Goal: Task Accomplishment & Management: Use online tool/utility

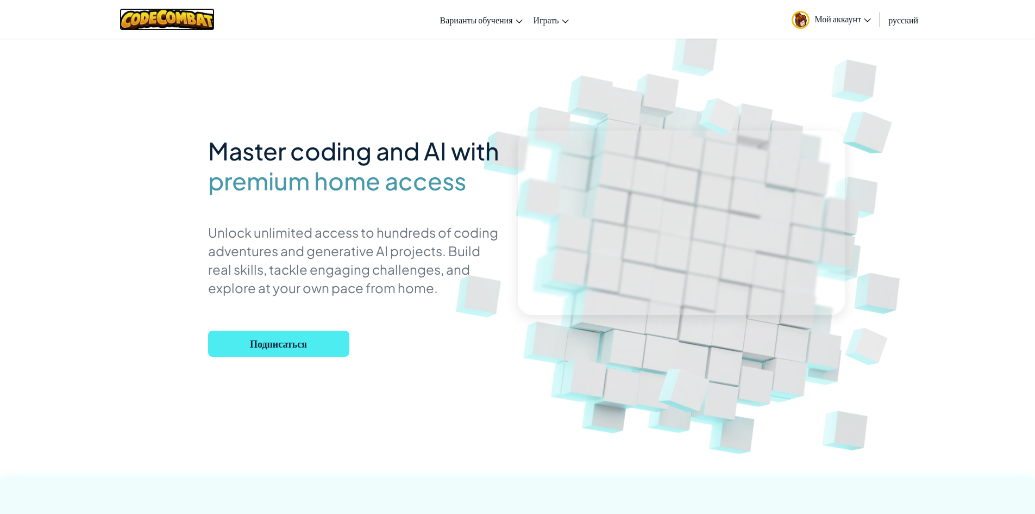
click at [183, 24] on img at bounding box center [167, 19] width 95 height 22
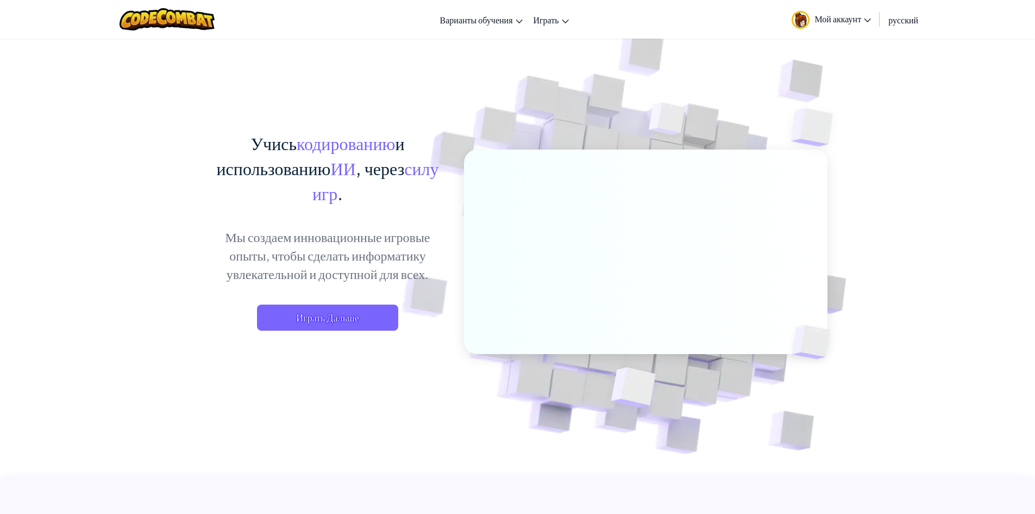
click at [316, 334] on div "Учись кодированию и использованию ИИ , через силу игр . Мы создаем инновационны…" at bounding box center [328, 241] width 240 height 222
click at [314, 324] on span "Играть Дальше" at bounding box center [327, 317] width 141 height 26
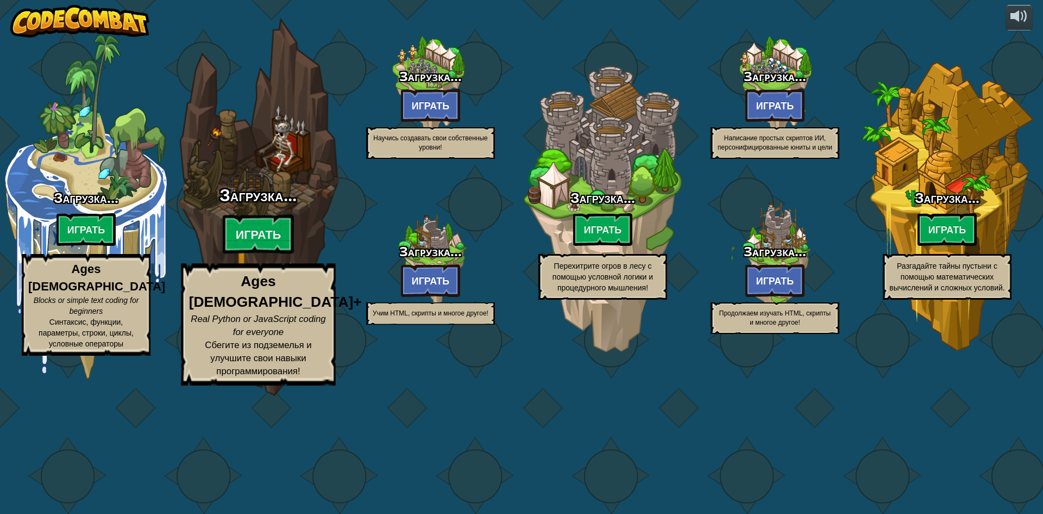
select select "ru"
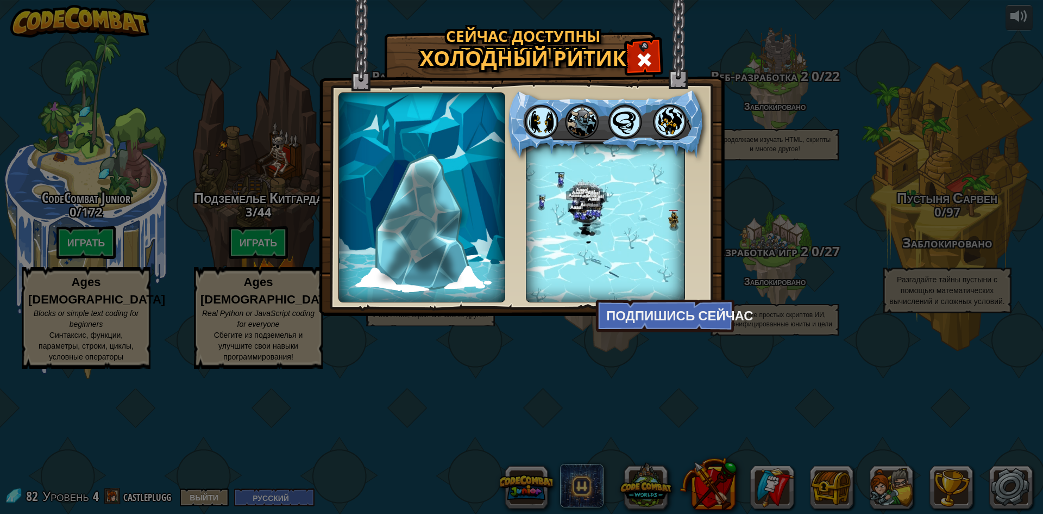
click at [242, 244] on div "Сейчас доступны подписчикам Холодный Ритик hello world В разработке description…" at bounding box center [521, 257] width 1043 height 514
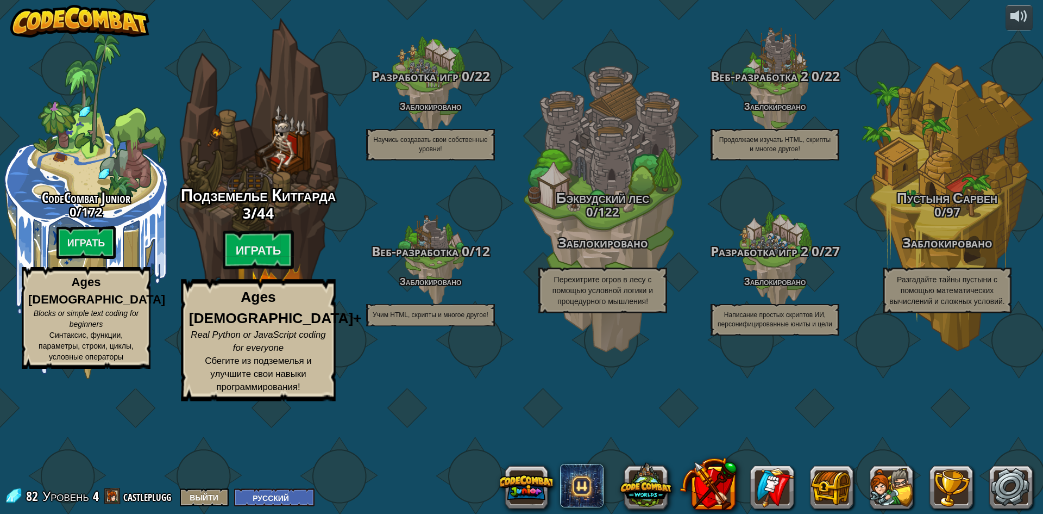
click at [259, 296] on div "Подземелье Китгарда 3 / 44 Играть Ages 8+ Real Python or JavaScript coding for …" at bounding box center [258, 293] width 207 height 215
select select "ru"
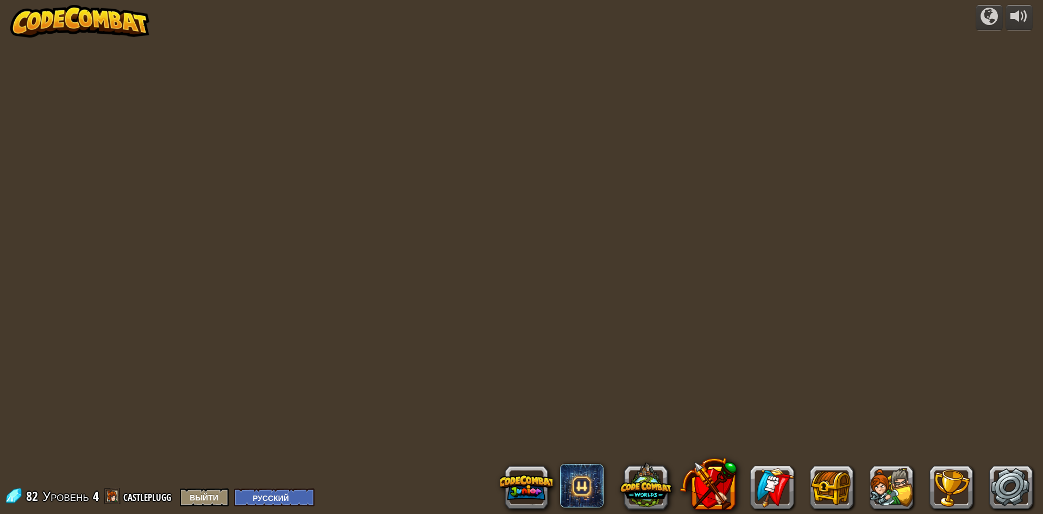
select select "ru"
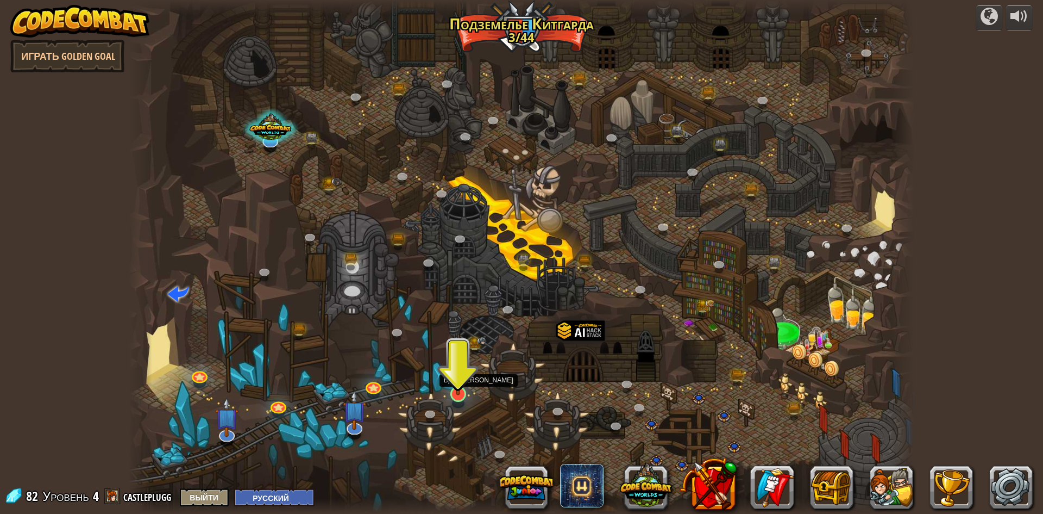
click at [462, 387] on img at bounding box center [458, 371] width 21 height 48
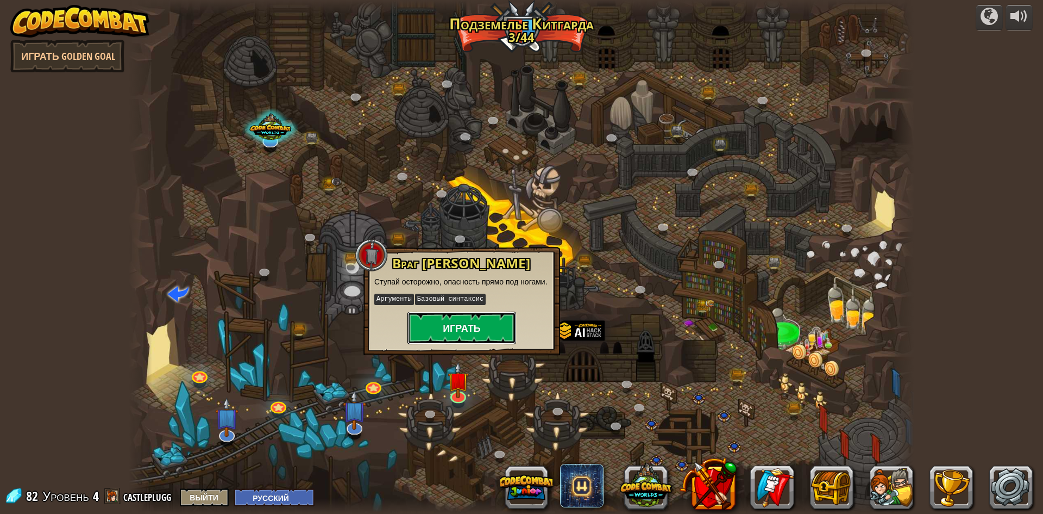
click at [464, 328] on button "Играть" at bounding box center [462, 327] width 109 height 33
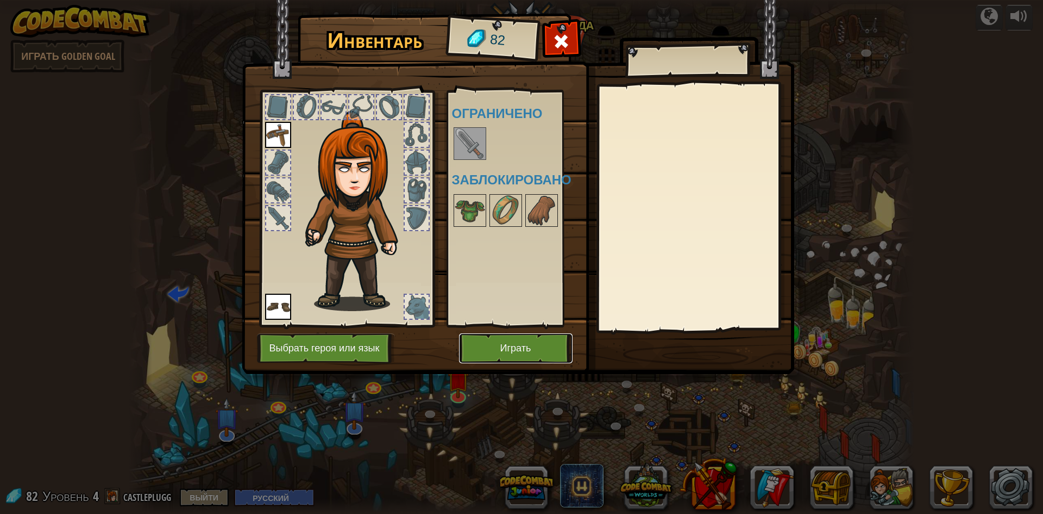
click at [507, 348] on button "Играть" at bounding box center [516, 348] width 114 height 30
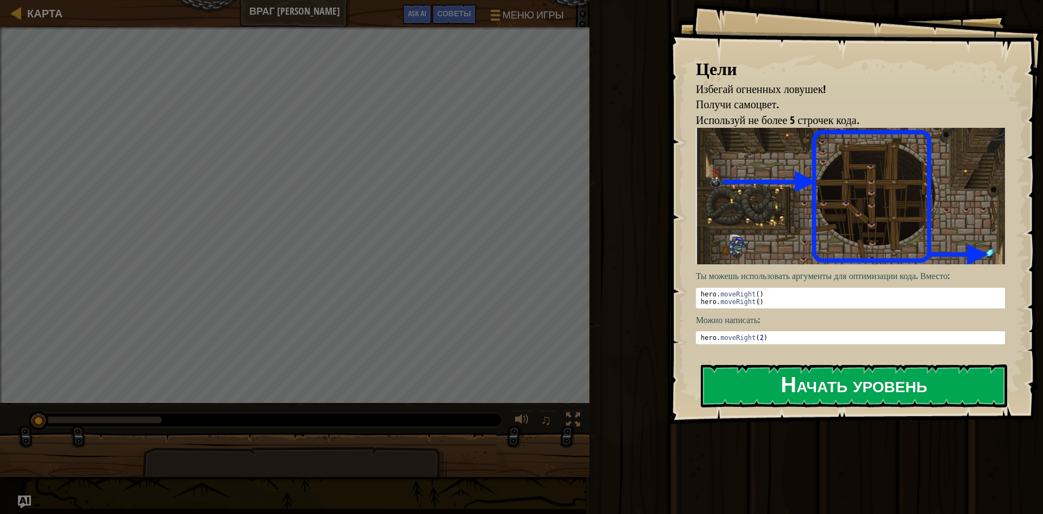
click at [793, 364] on button "Начать уровень" at bounding box center [854, 385] width 307 height 43
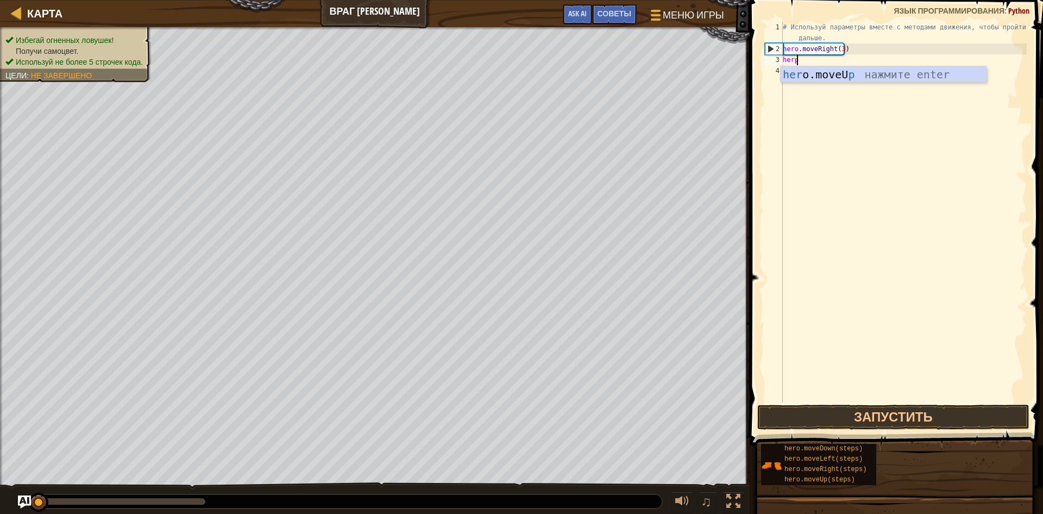
scroll to position [5, 1]
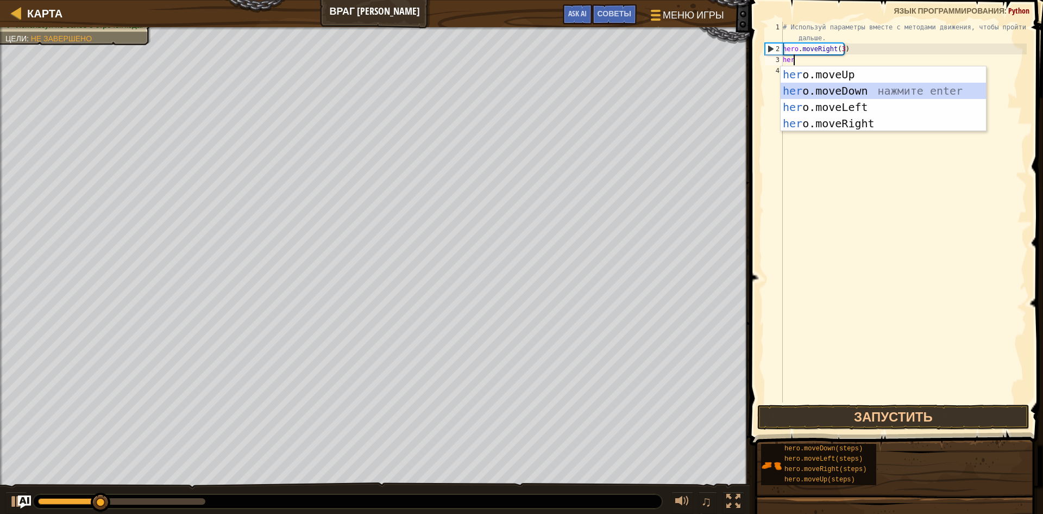
type textarea "he"
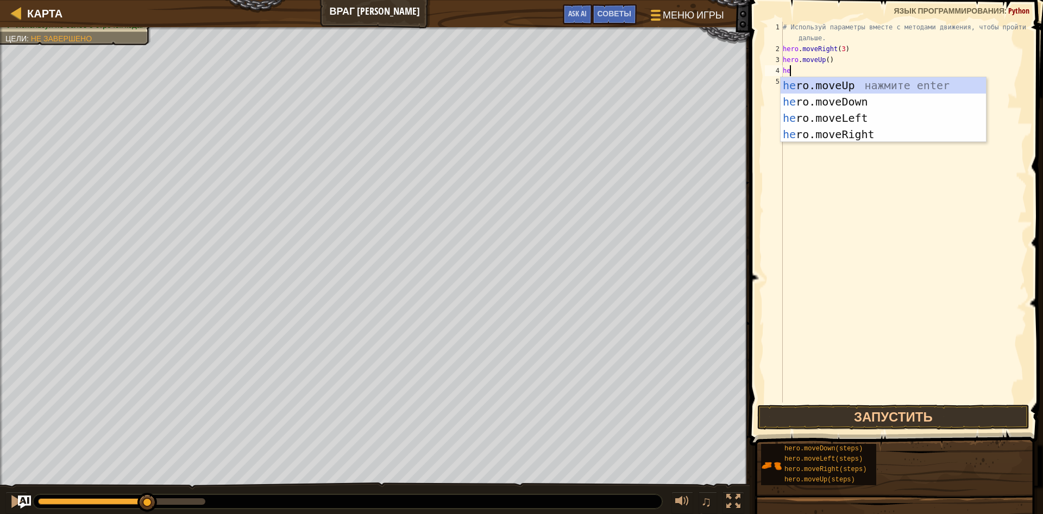
type textarea "her"
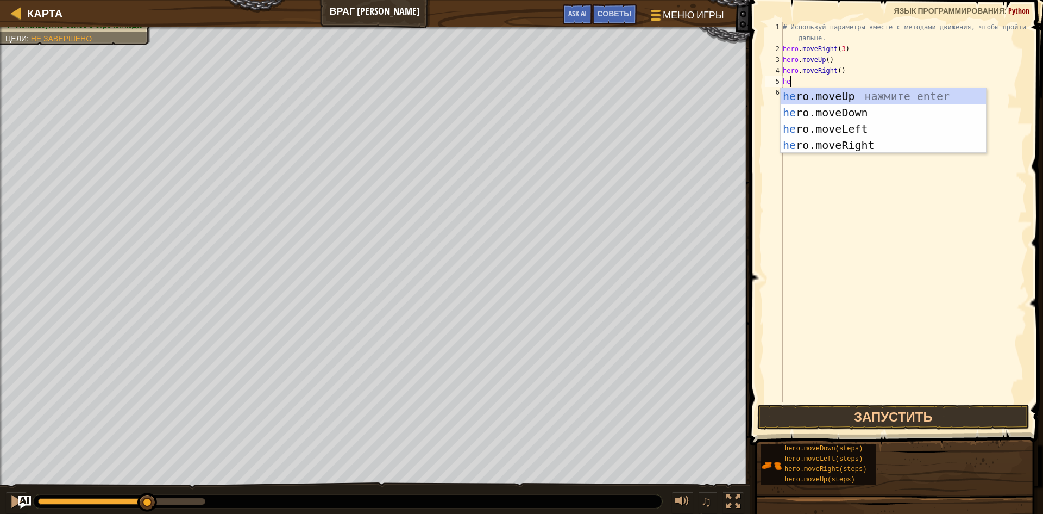
type textarea "her"
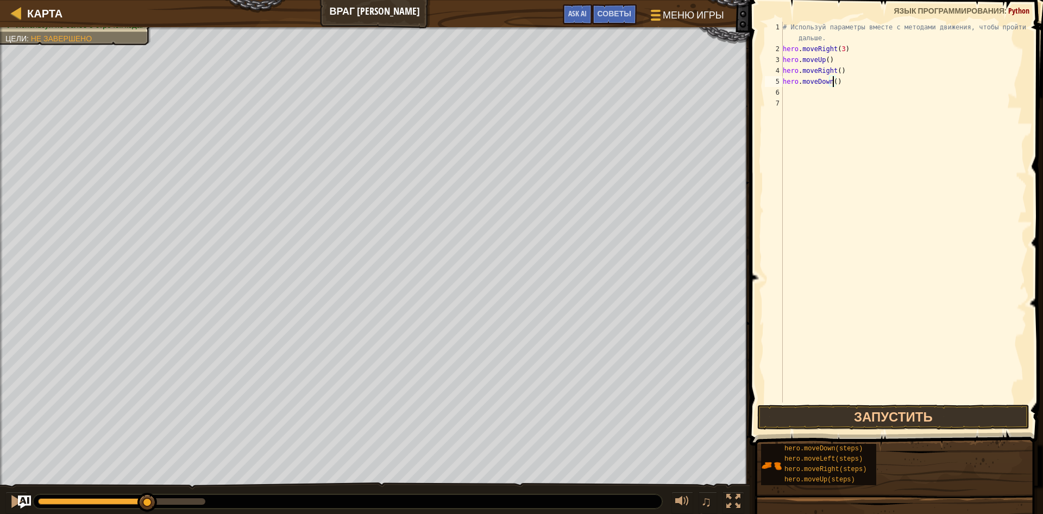
type textarea "hero.moveDown(3)"
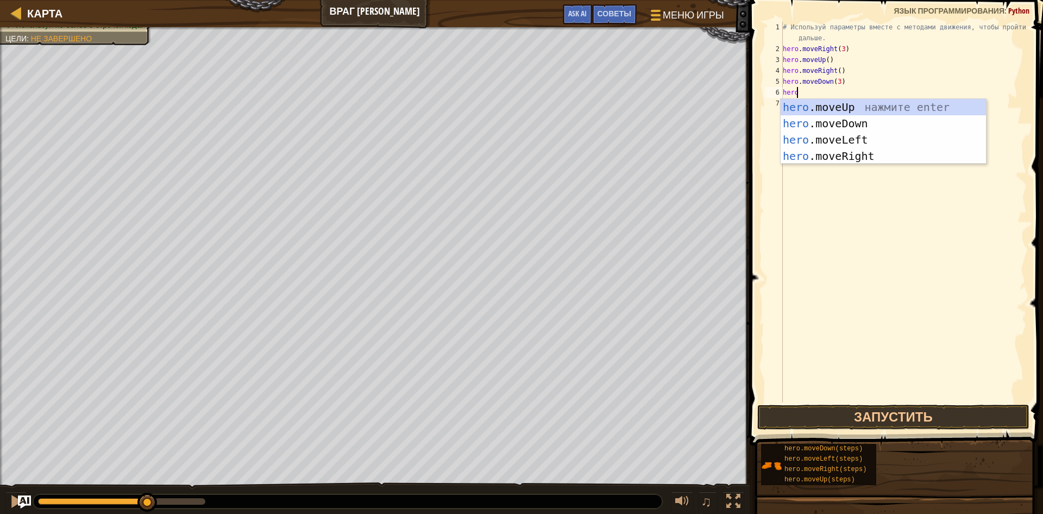
type textarea "hero"
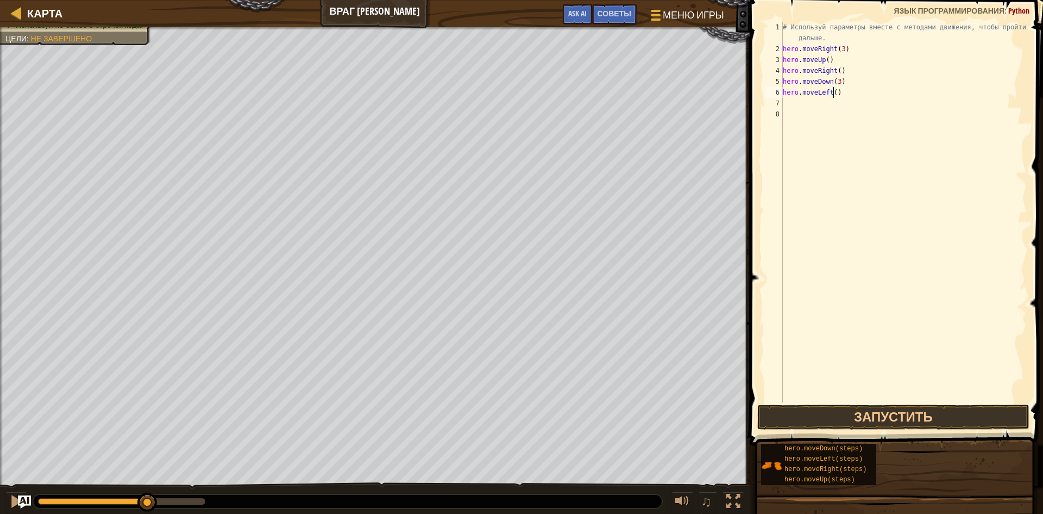
type textarea "hero.moveLeft(2)"
click at [858, 416] on button "Запустить" at bounding box center [894, 416] width 272 height 25
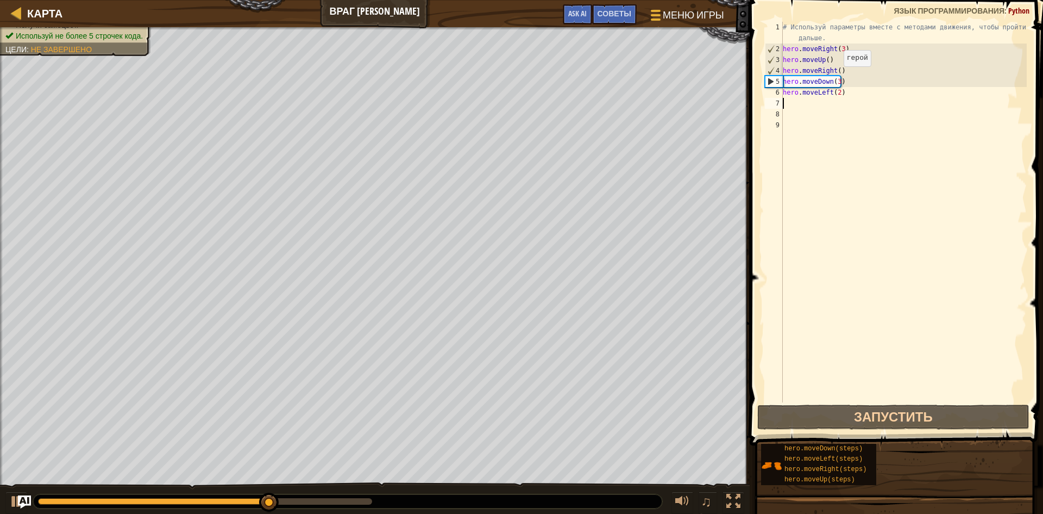
click at [835, 77] on div "# Используй параметры вместе с методами движения, чтобы пройти дальше. hero . m…" at bounding box center [904, 228] width 246 height 413
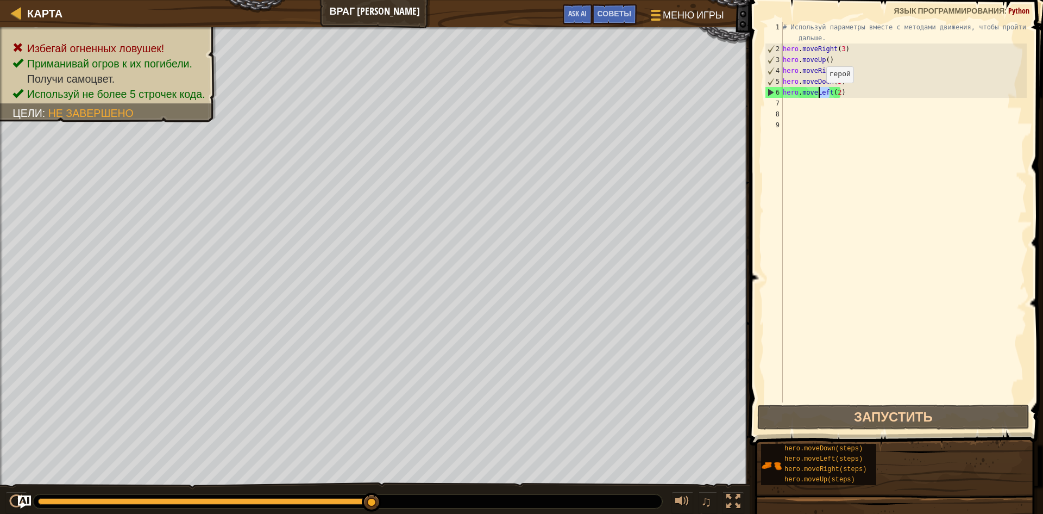
drag, startPoint x: 829, startPoint y: 93, endPoint x: 814, endPoint y: 93, distance: 14.7
click at [814, 93] on div "# Используй параметры вместе с методами движения, чтобы пройти дальше. hero . m…" at bounding box center [904, 228] width 246 height 413
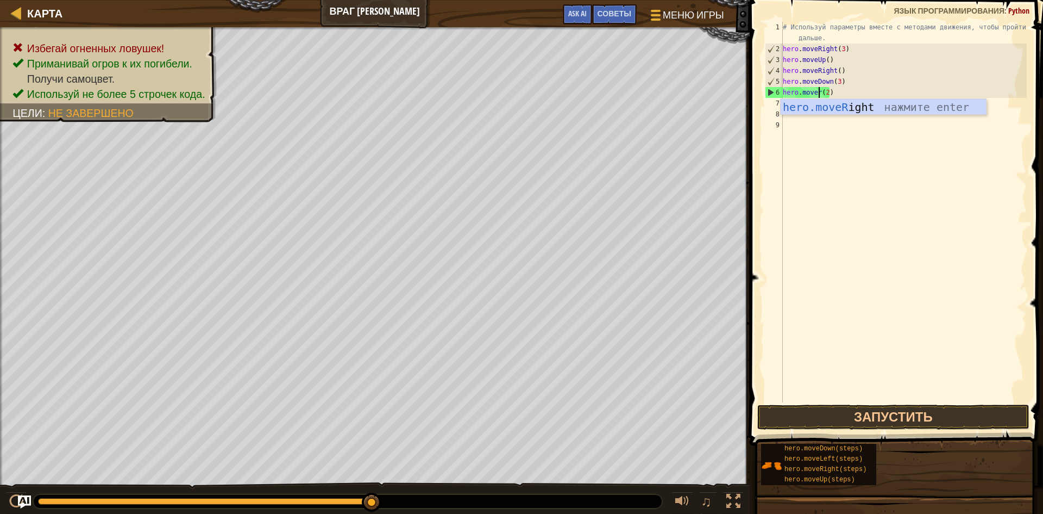
scroll to position [5, 3]
click at [872, 111] on div "hero.moveR ight нажмите enter" at bounding box center [883, 123] width 205 height 49
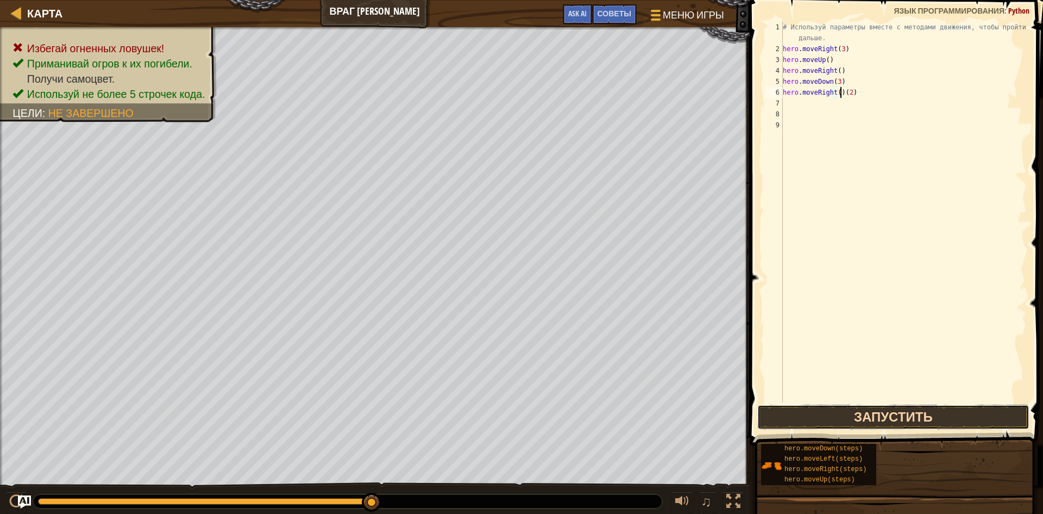
click at [801, 427] on button "Запустить" at bounding box center [894, 416] width 272 height 25
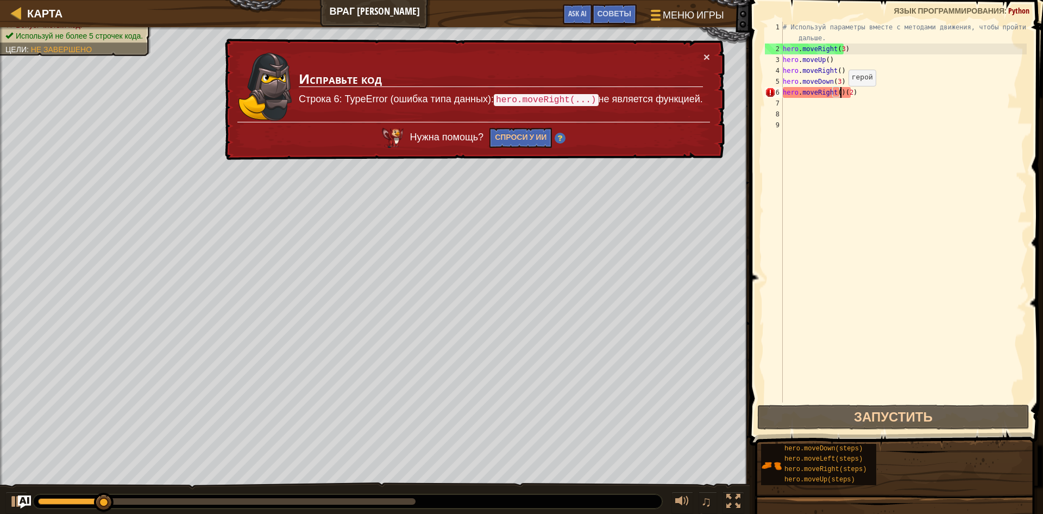
click at [839, 95] on div "# Используй параметры вместе с методами движения, чтобы пройти дальше. hero . m…" at bounding box center [904, 228] width 246 height 413
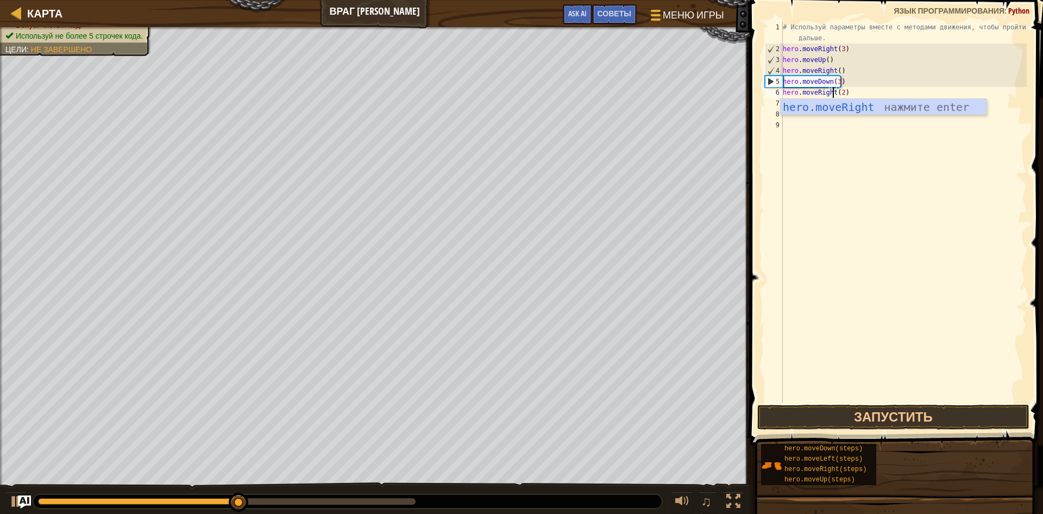
scroll to position [5, 4]
type textarea "hero.moveRight(2)"
click at [847, 409] on button "Запустить" at bounding box center [894, 416] width 272 height 25
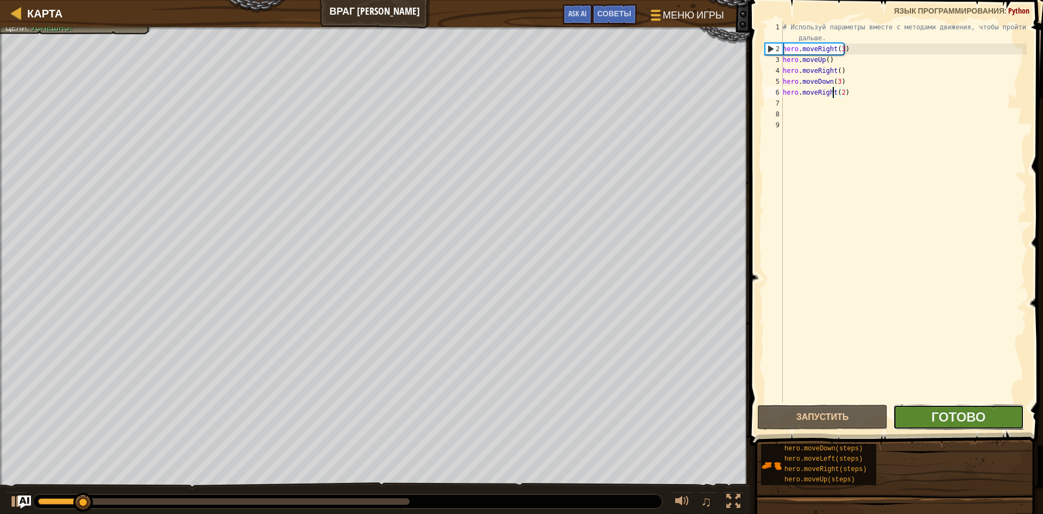
click at [921, 408] on button "Готово" at bounding box center [958, 416] width 130 height 25
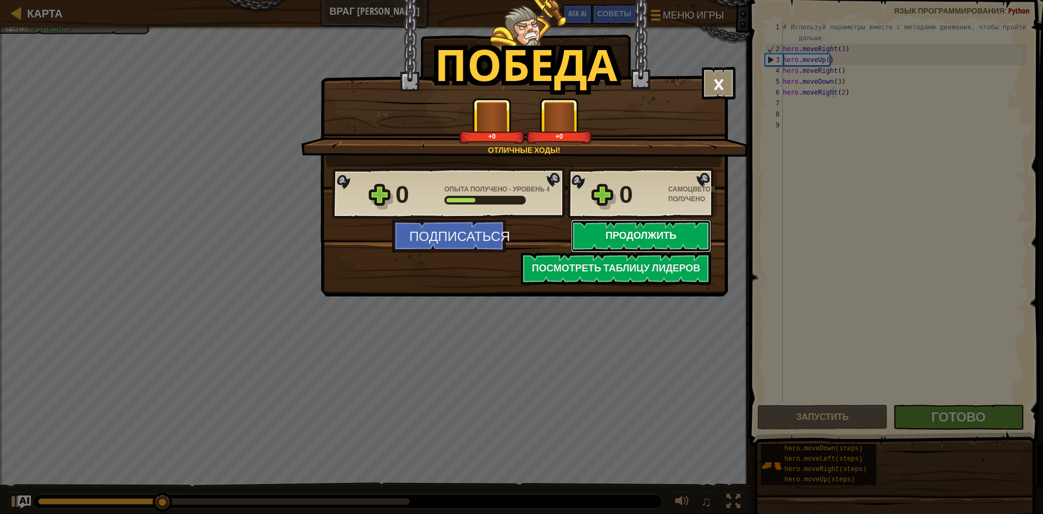
click at [625, 232] on button "Продолжить" at bounding box center [641, 236] width 140 height 33
select select "ru"
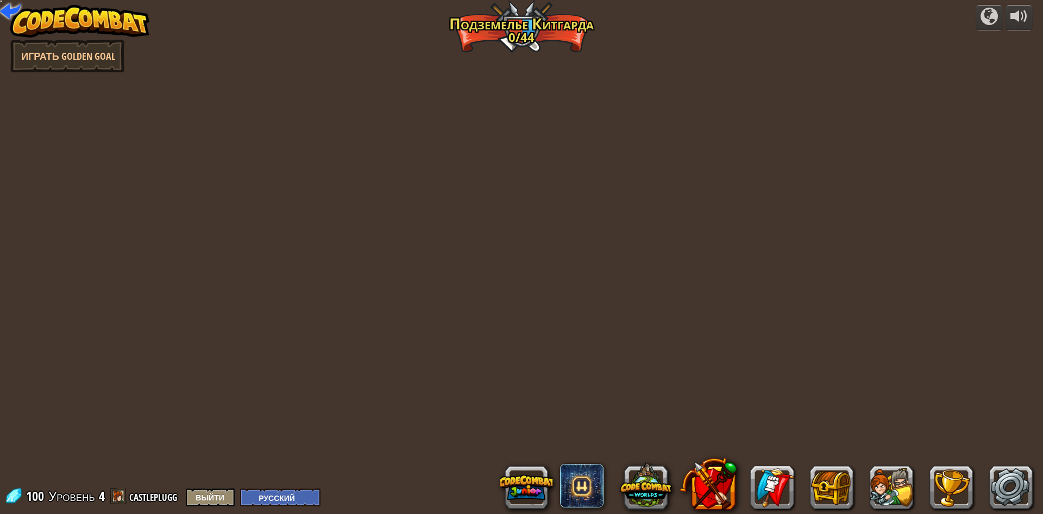
select select "ru"
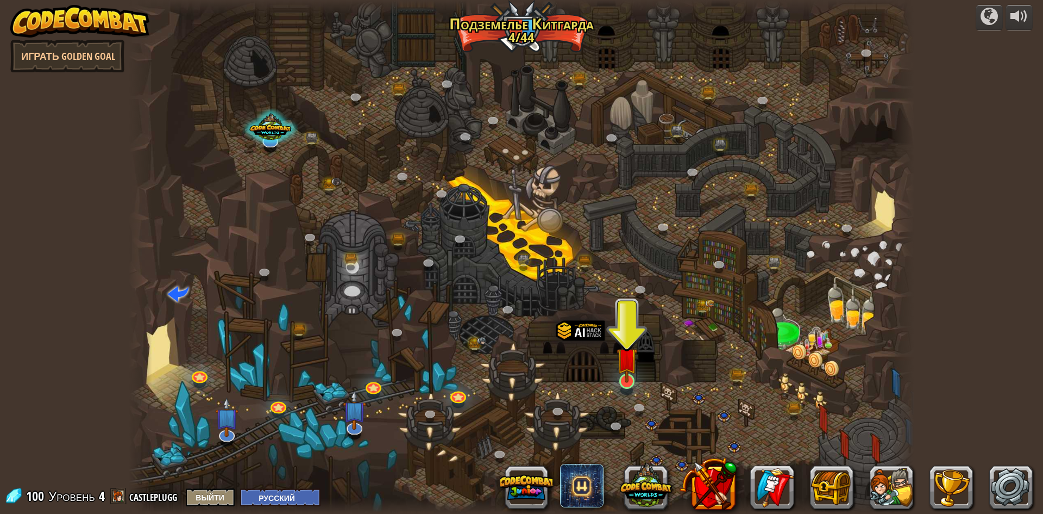
click at [630, 370] on img at bounding box center [627, 358] width 21 height 48
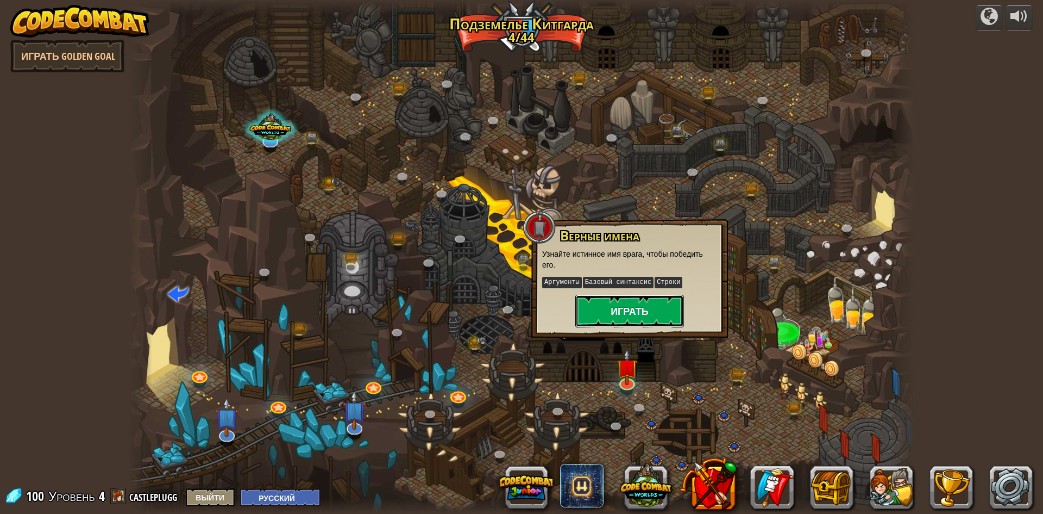
click at [625, 298] on button "Играть" at bounding box center [630, 311] width 109 height 33
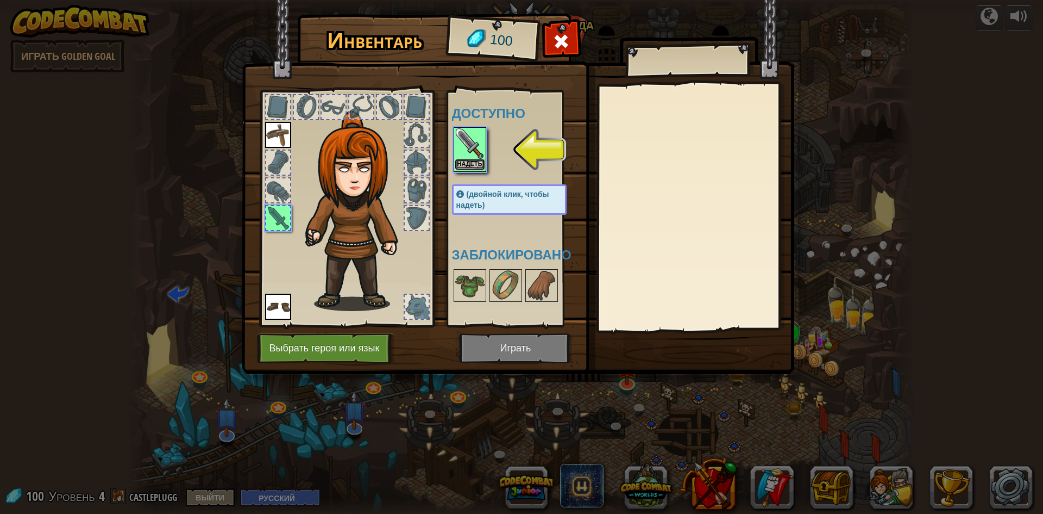
click at [467, 160] on button "Надеть" at bounding box center [470, 164] width 30 height 11
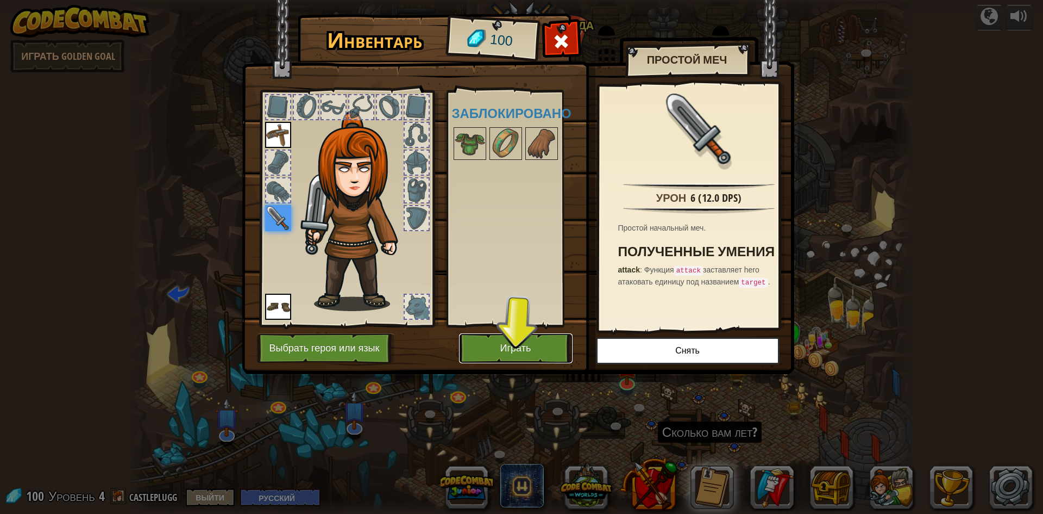
click at [498, 352] on button "Играть" at bounding box center [516, 348] width 114 height 30
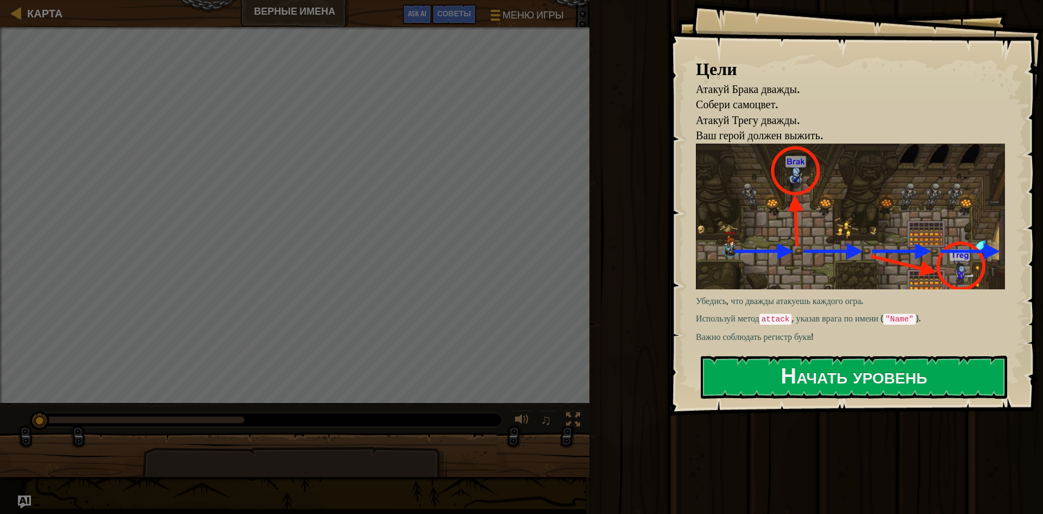
drag, startPoint x: 791, startPoint y: 287, endPoint x: 793, endPoint y: 293, distance: 6.2
click at [793, 292] on div "Убедись, что дважды атакуешь каждого огра. Используй метод attack , указав враг…" at bounding box center [854, 242] width 317 height 199
click at [795, 337] on p "Важно соблюдать регистр букв!" at bounding box center [854, 336] width 317 height 12
click at [799, 367] on button "Начать уровень" at bounding box center [854, 376] width 307 height 43
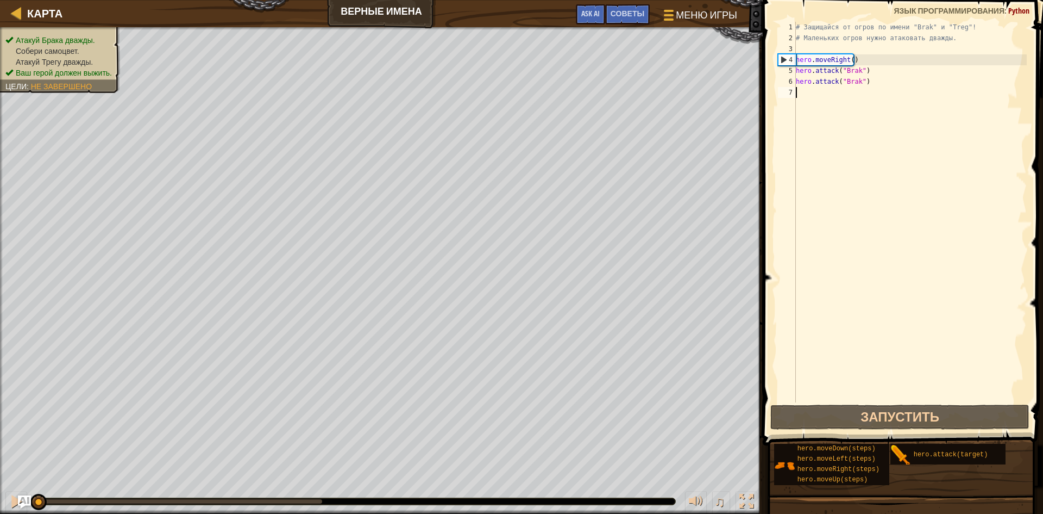
scroll to position [5, 1]
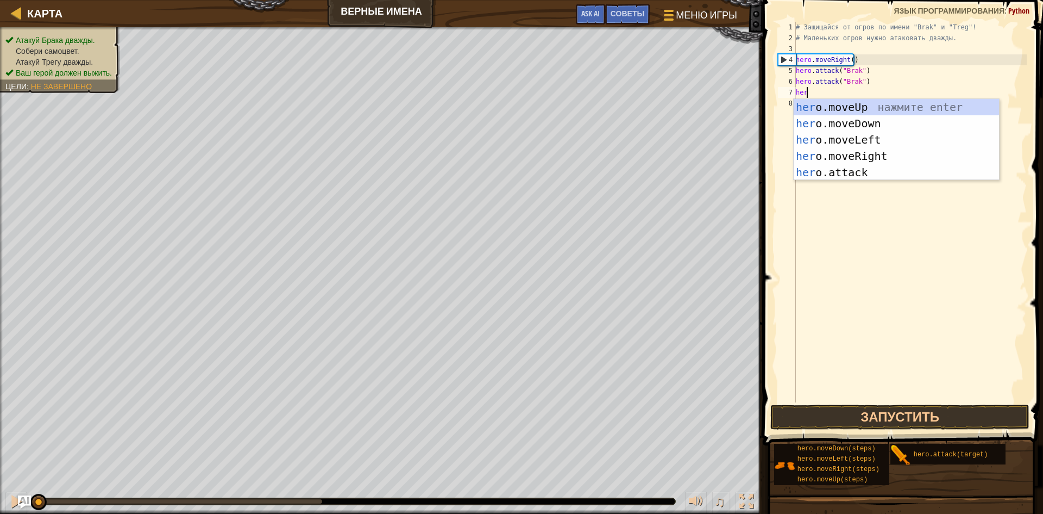
type textarea "her"
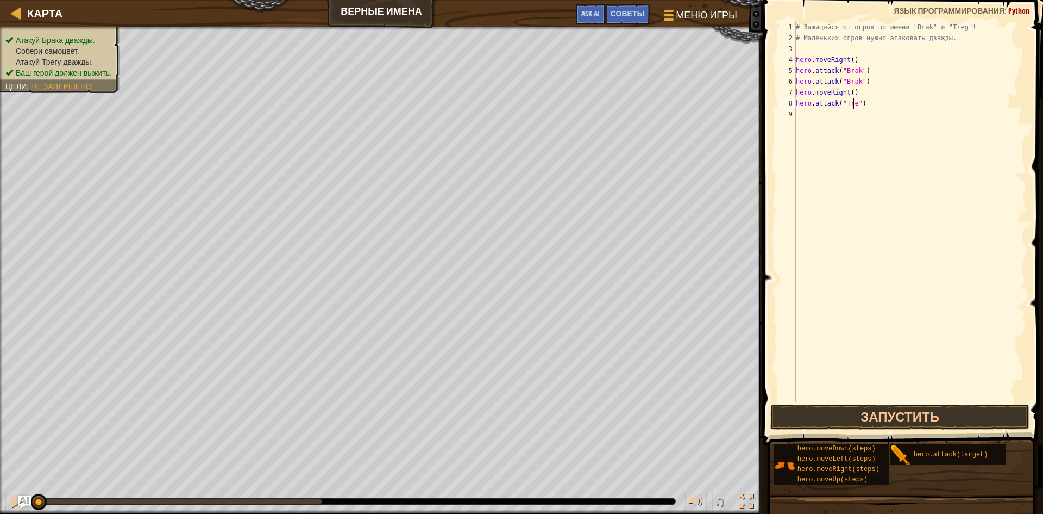
type textarea "hero.attack("Treg")"
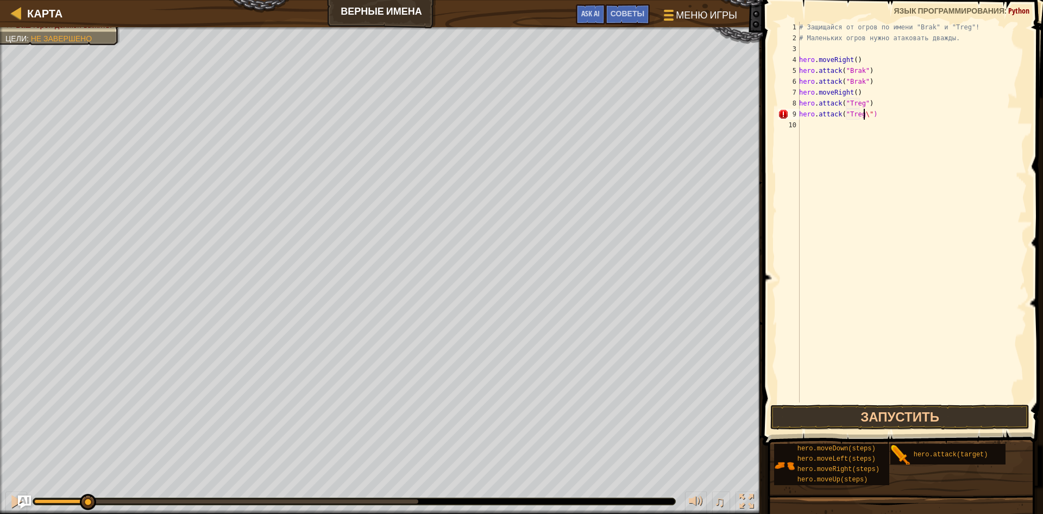
type textarea "hero.attack("Treg")"
type textarea "her"
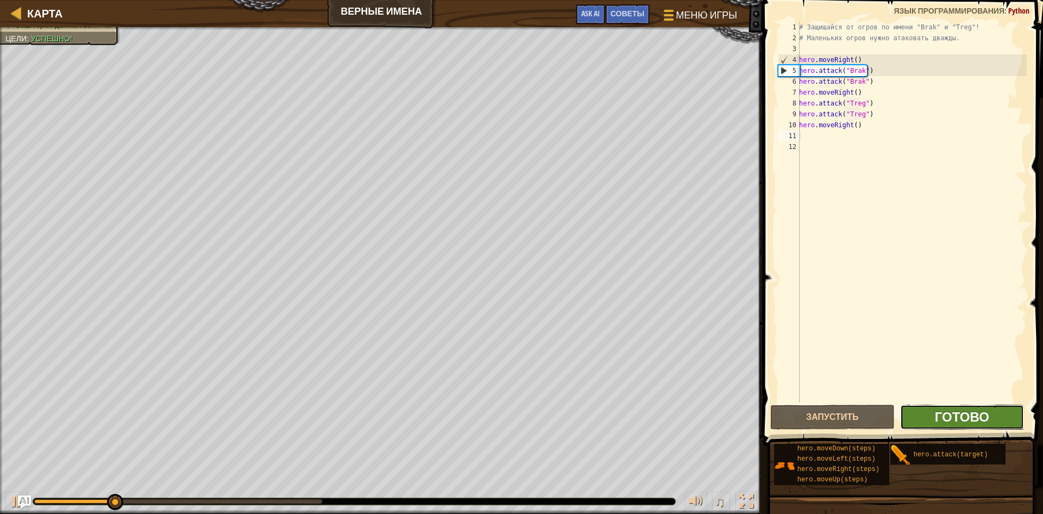
click at [981, 416] on span "Готово" at bounding box center [962, 416] width 54 height 17
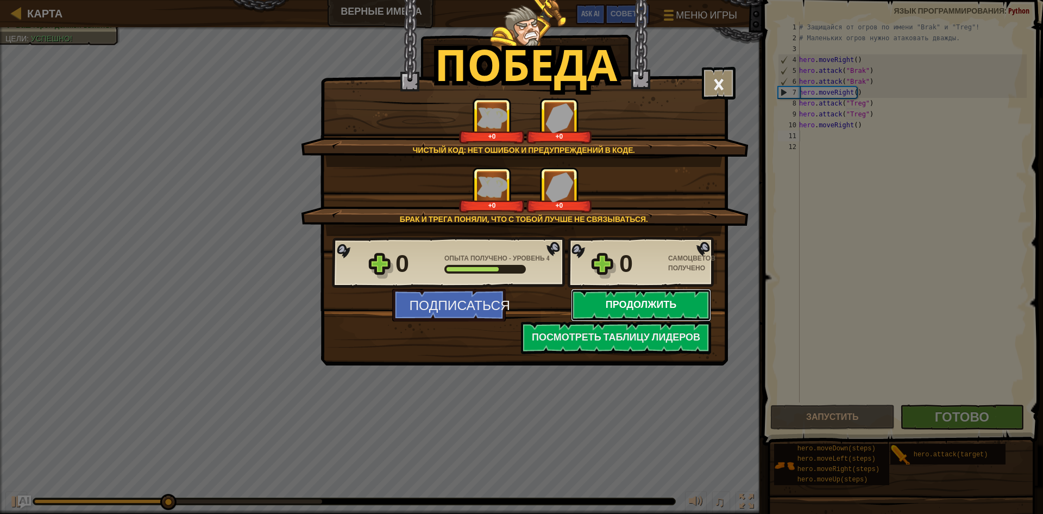
click at [618, 305] on button "Продолжить" at bounding box center [641, 305] width 140 height 33
select select "ru"
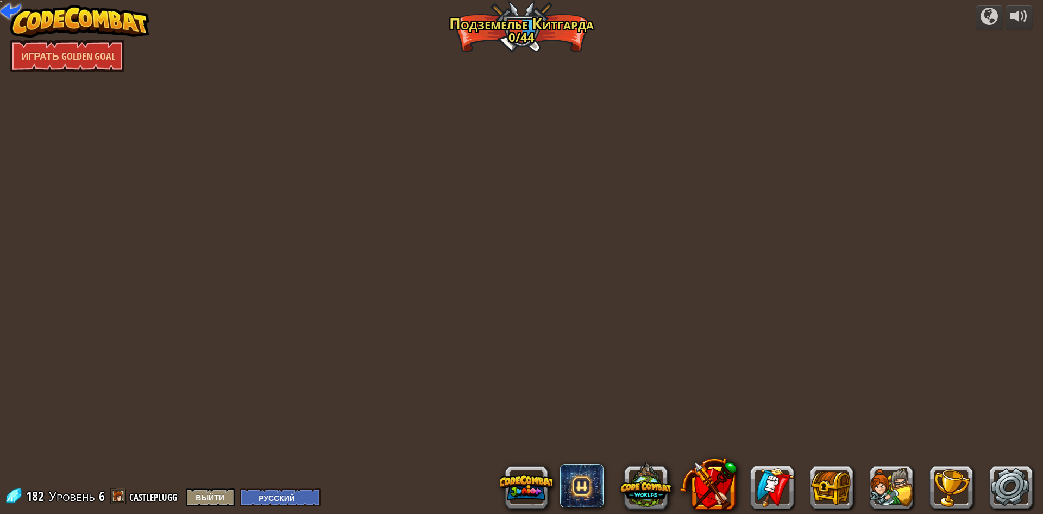
select select "ru"
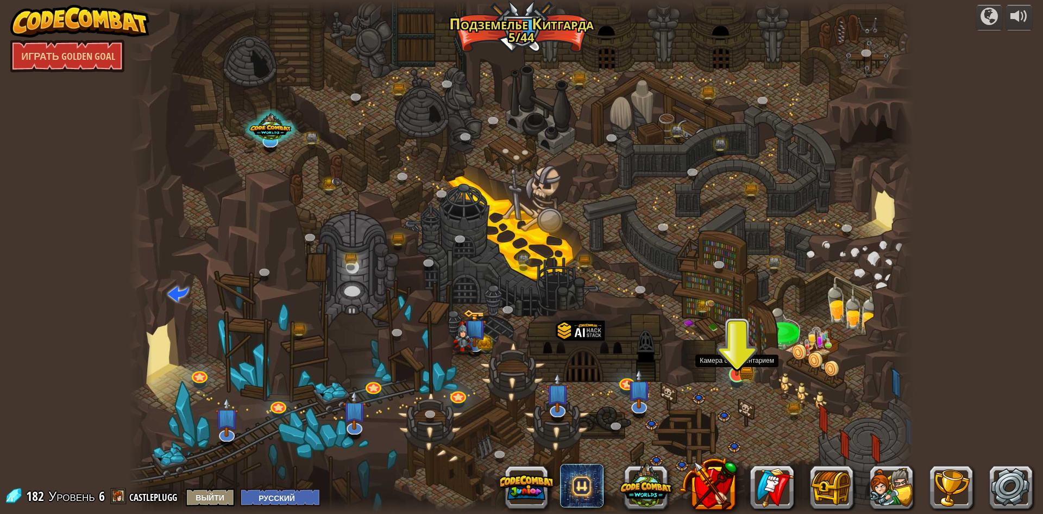
click at [729, 352] on img at bounding box center [737, 352] width 21 height 47
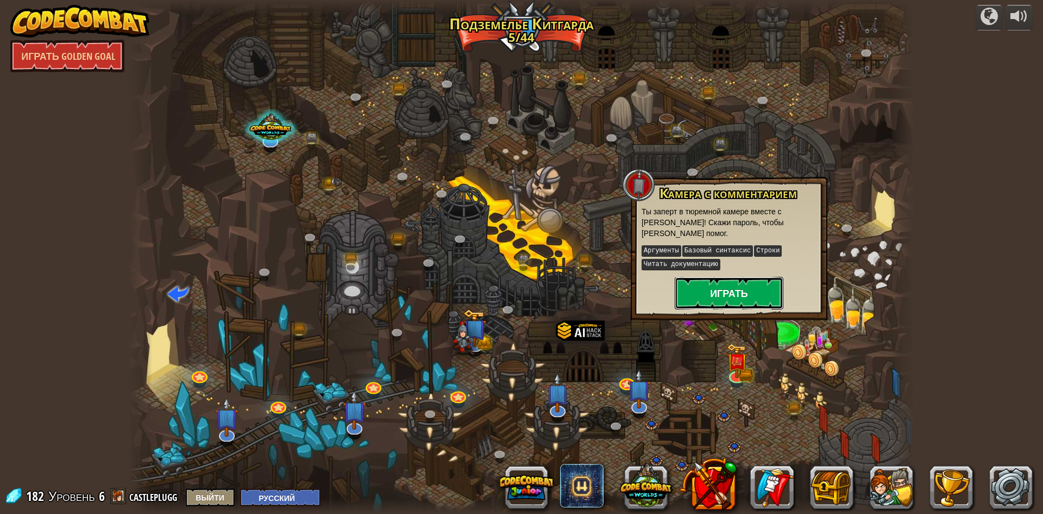
click at [728, 277] on button "Играть" at bounding box center [729, 293] width 109 height 33
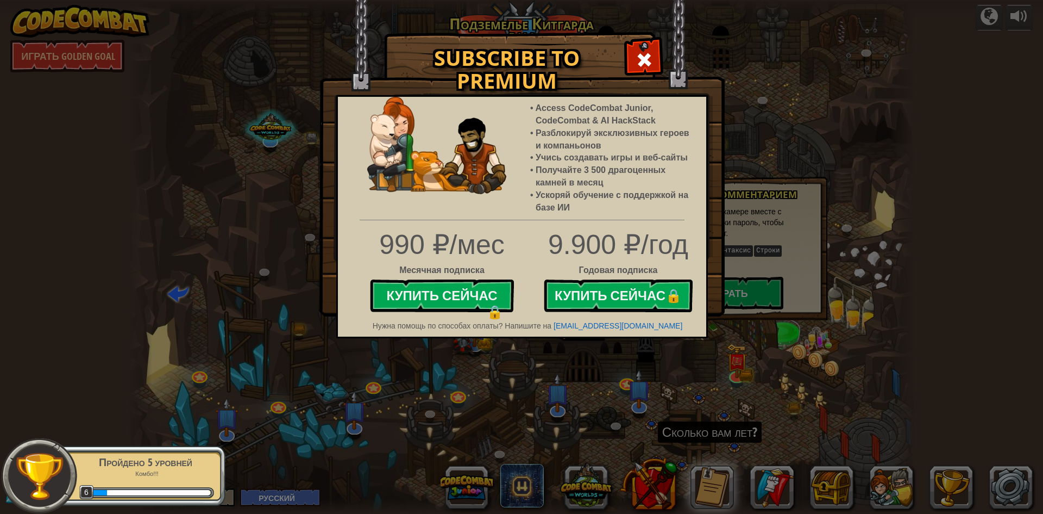
click at [652, 57] on span at bounding box center [644, 59] width 17 height 17
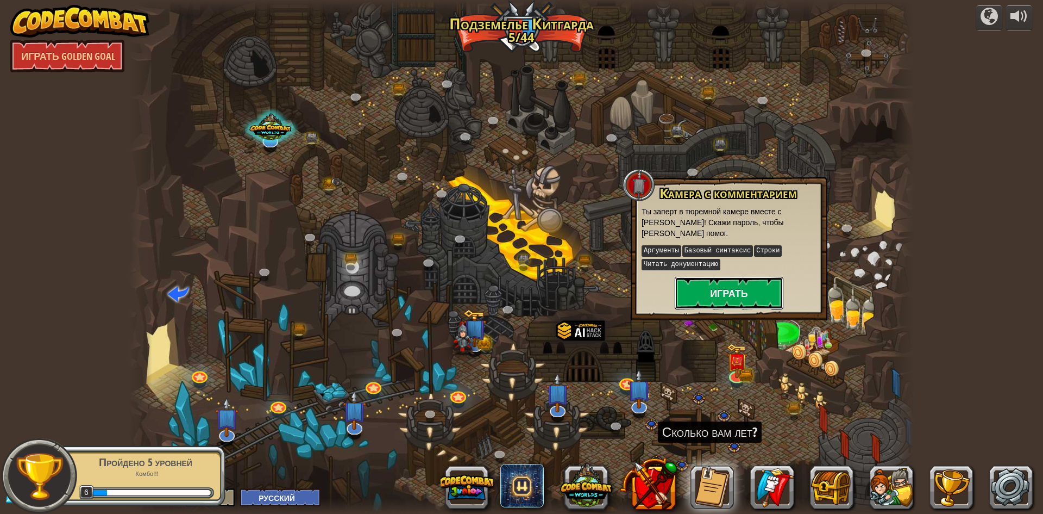
click at [716, 304] on button "Играть" at bounding box center [729, 293] width 109 height 33
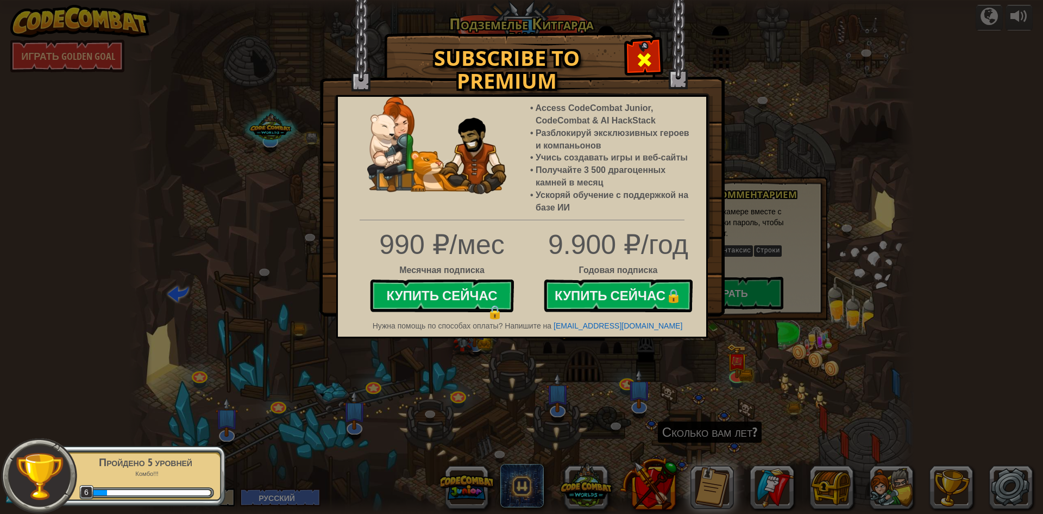
click at [645, 62] on span at bounding box center [644, 59] width 17 height 17
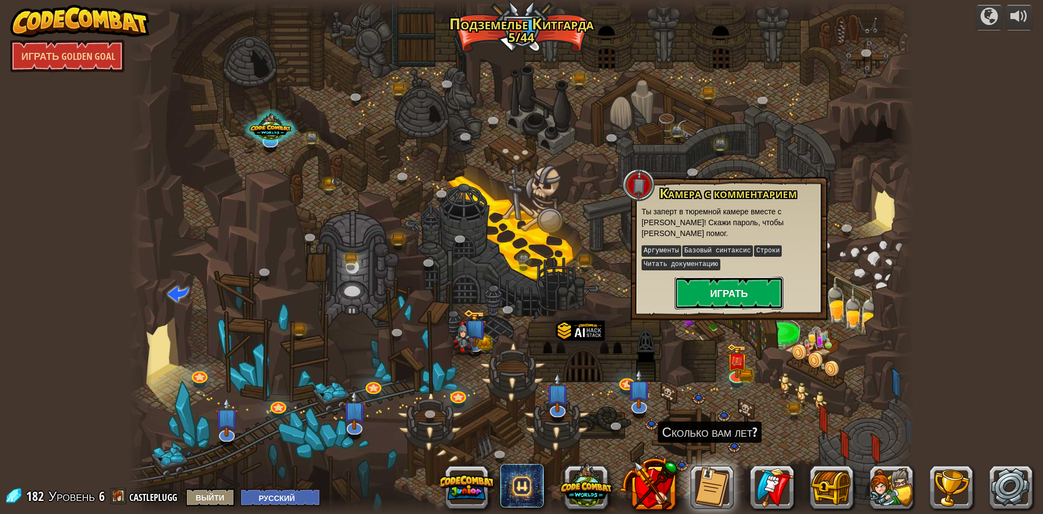
click at [715, 293] on button "Играть" at bounding box center [729, 293] width 109 height 33
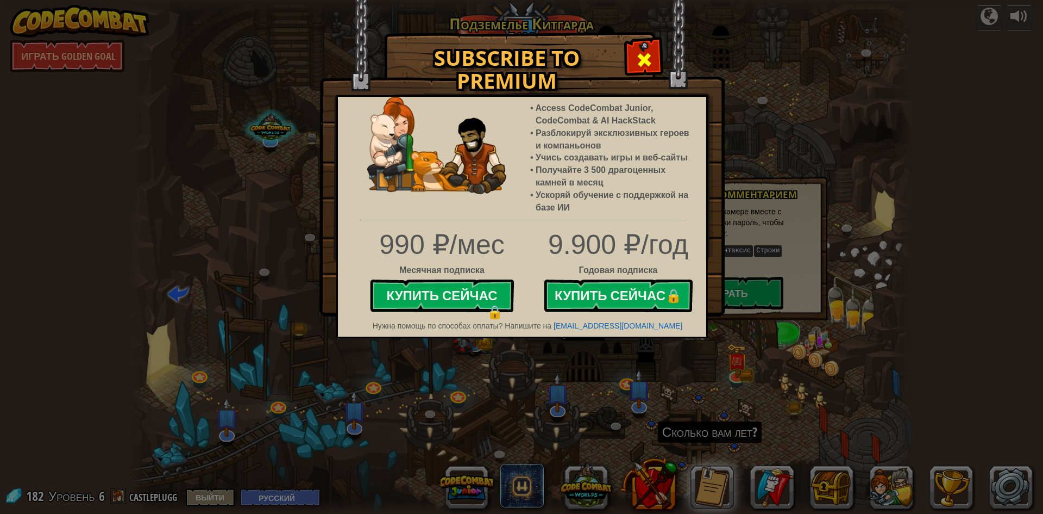
click at [646, 70] on div at bounding box center [644, 58] width 34 height 34
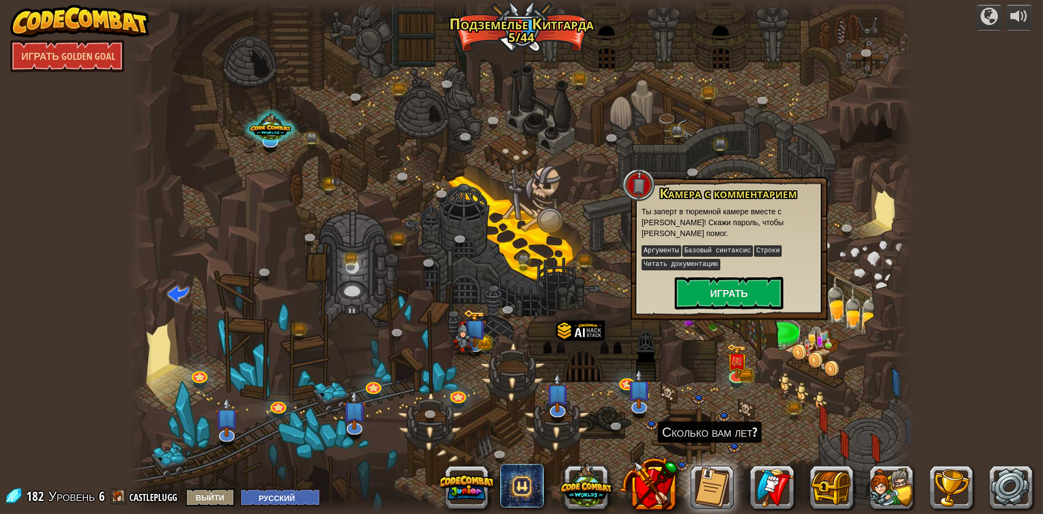
click at [602, 310] on div at bounding box center [522, 257] width 786 height 514
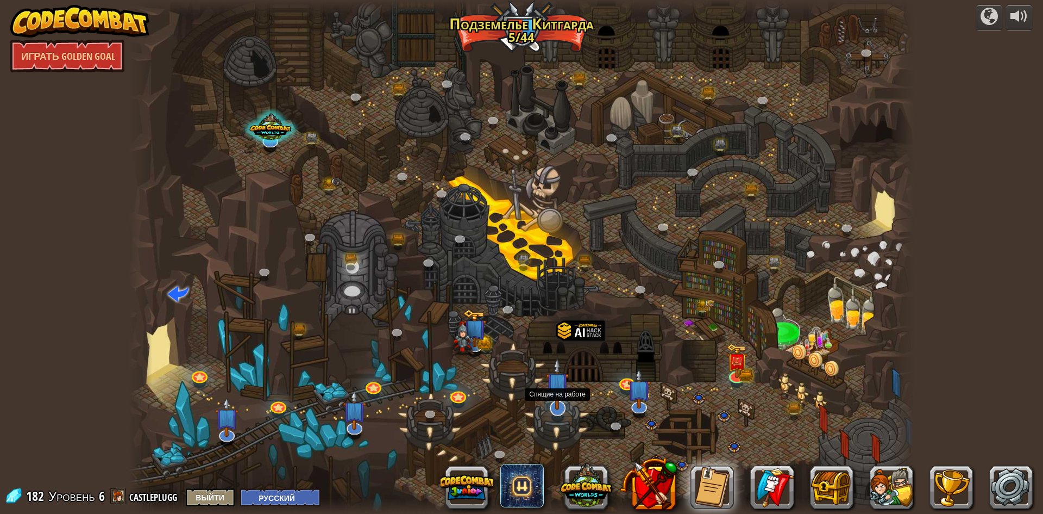
click at [552, 400] on img at bounding box center [557, 383] width 23 height 53
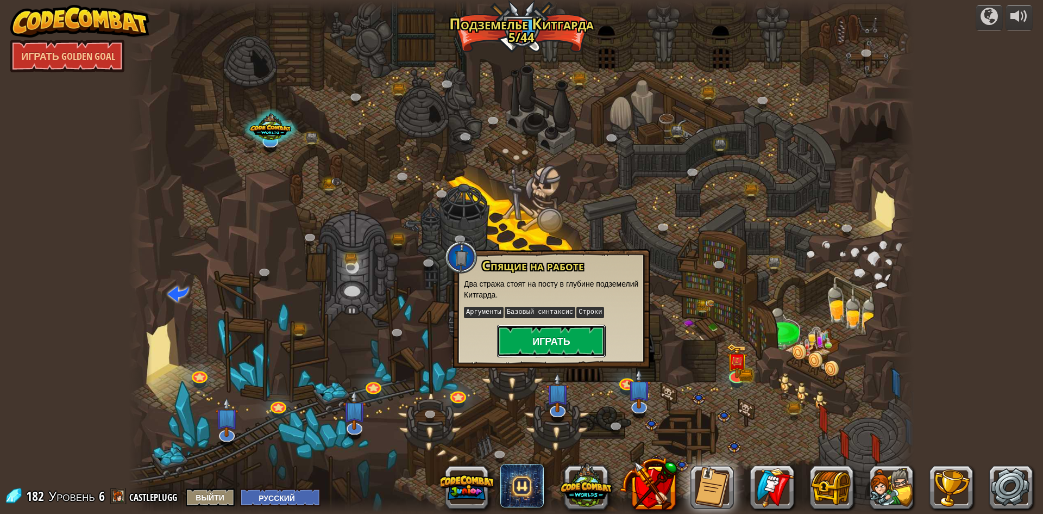
click at [549, 354] on button "Играть" at bounding box center [551, 340] width 109 height 33
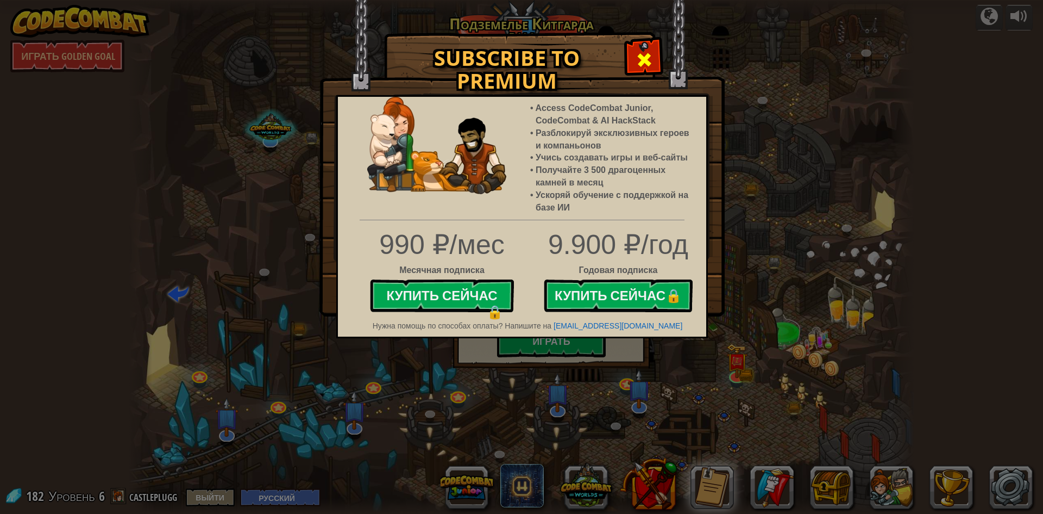
click at [655, 62] on div at bounding box center [644, 58] width 34 height 34
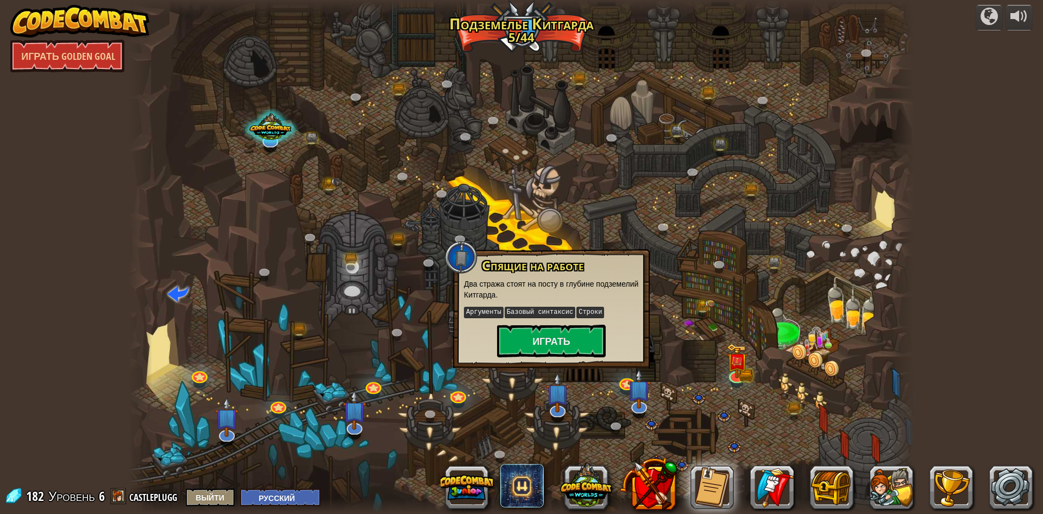
click at [517, 391] on div at bounding box center [522, 257] width 786 height 514
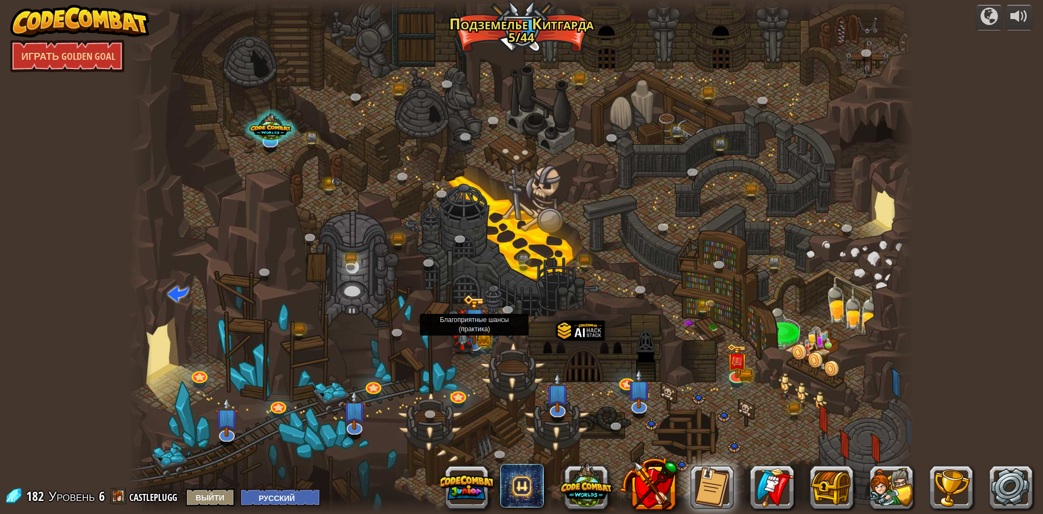
click at [481, 338] on img at bounding box center [474, 319] width 23 height 51
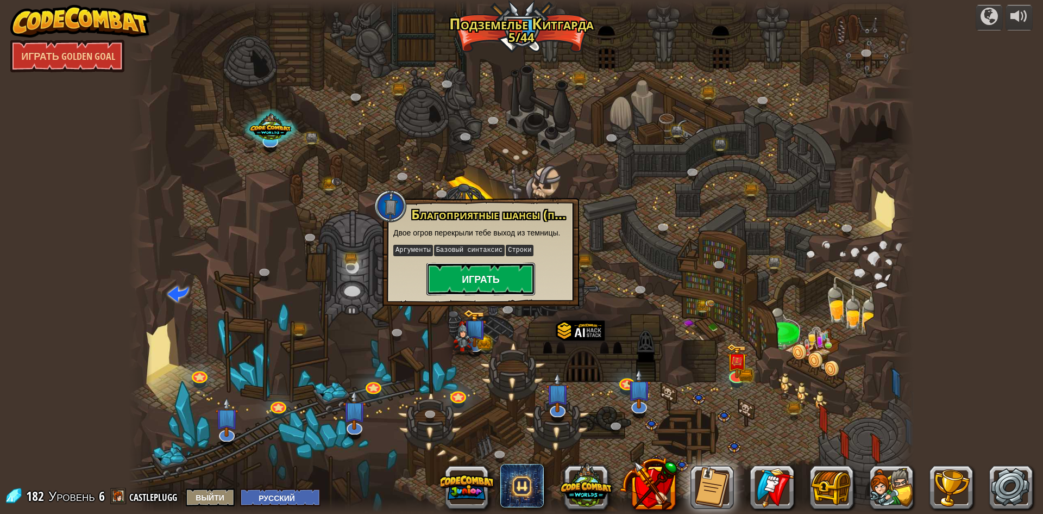
click at [491, 289] on button "Играть" at bounding box center [481, 278] width 109 height 33
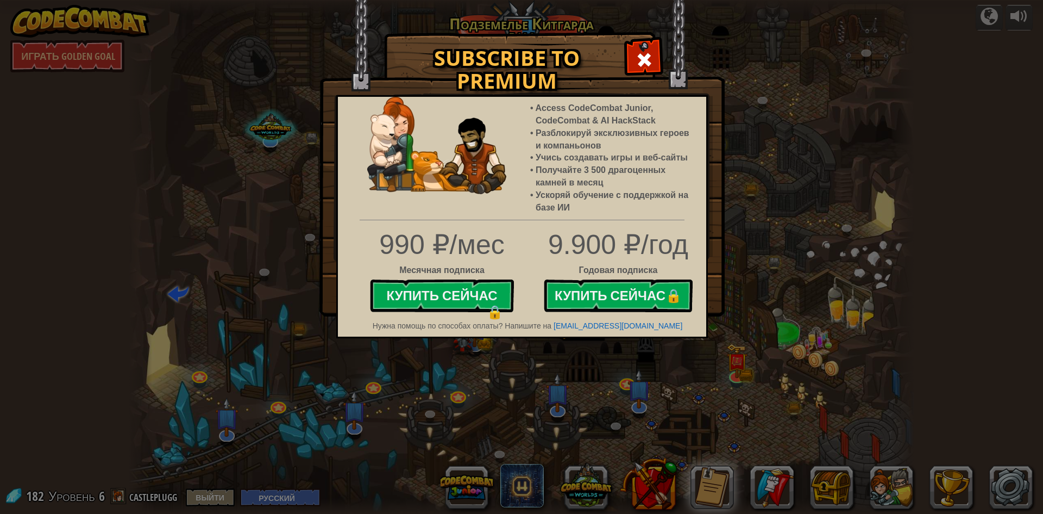
click at [627, 58] on img at bounding box center [522, 158] width 405 height 316
click at [624, 77] on img at bounding box center [522, 158] width 405 height 316
click at [640, 60] on span at bounding box center [644, 59] width 17 height 17
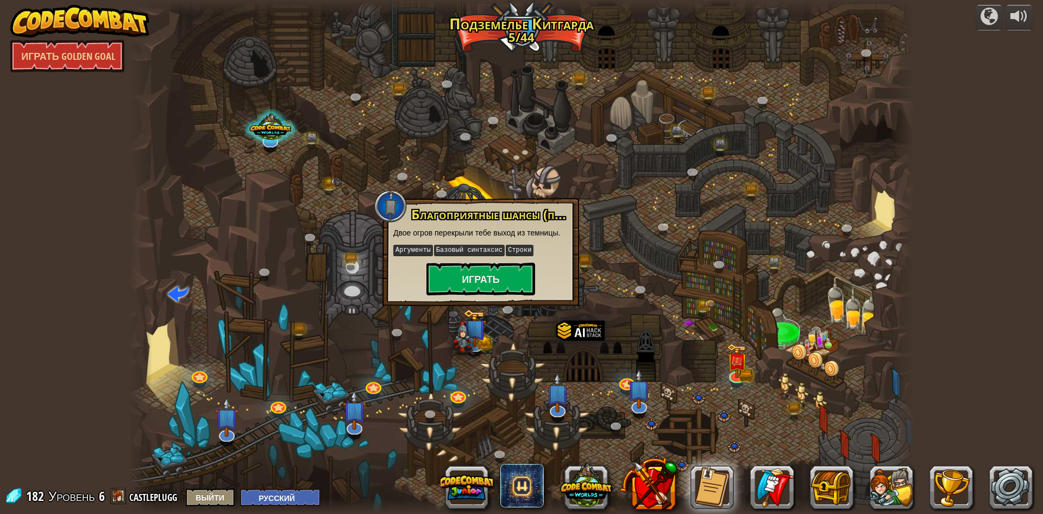
click at [521, 379] on div at bounding box center [522, 257] width 786 height 514
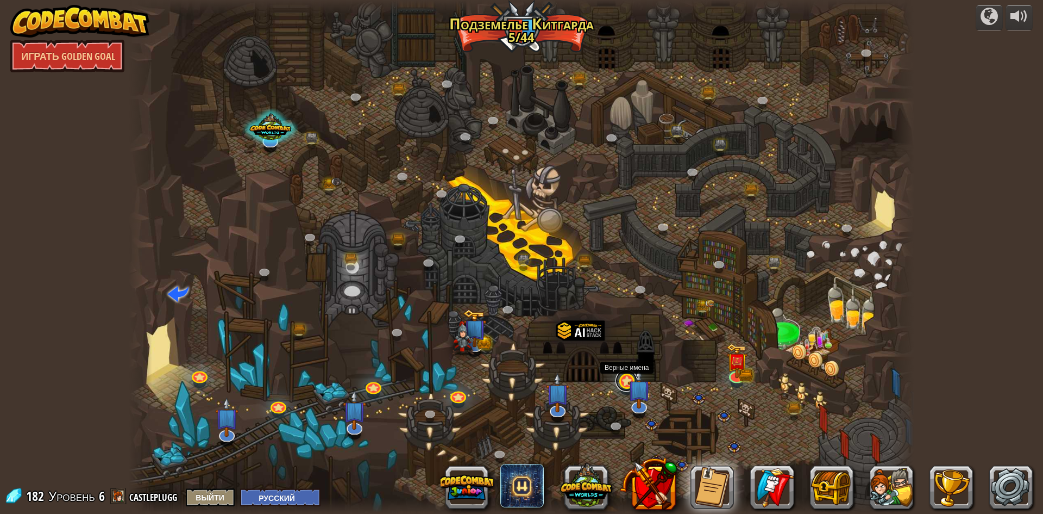
click at [620, 382] on link at bounding box center [627, 381] width 22 height 22
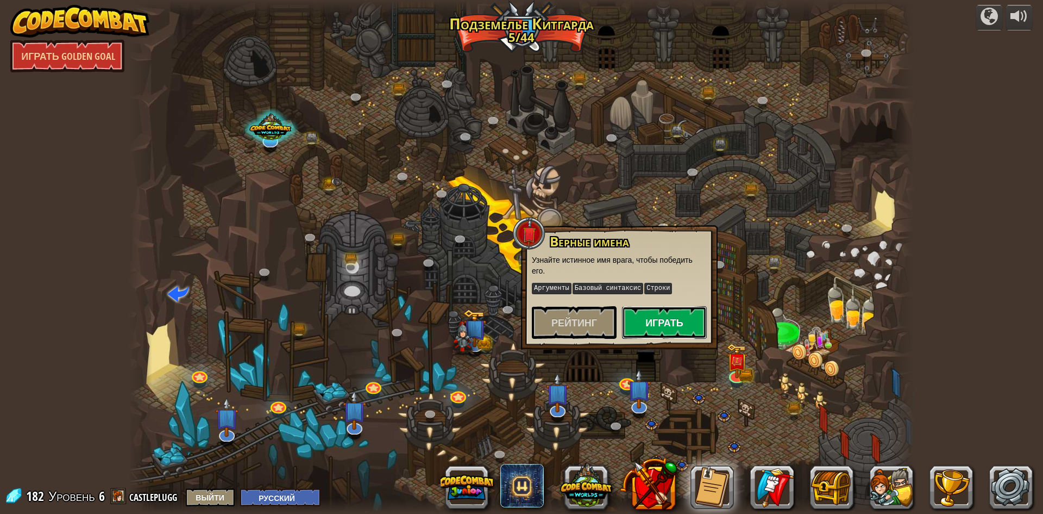
click at [639, 337] on button "Играть" at bounding box center [664, 322] width 85 height 33
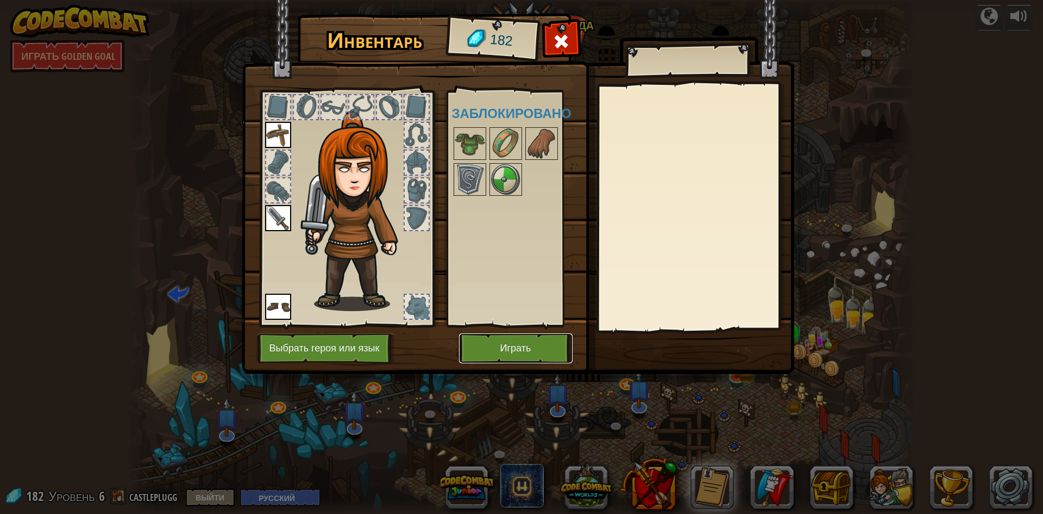
click at [518, 339] on button "Играть" at bounding box center [516, 348] width 114 height 30
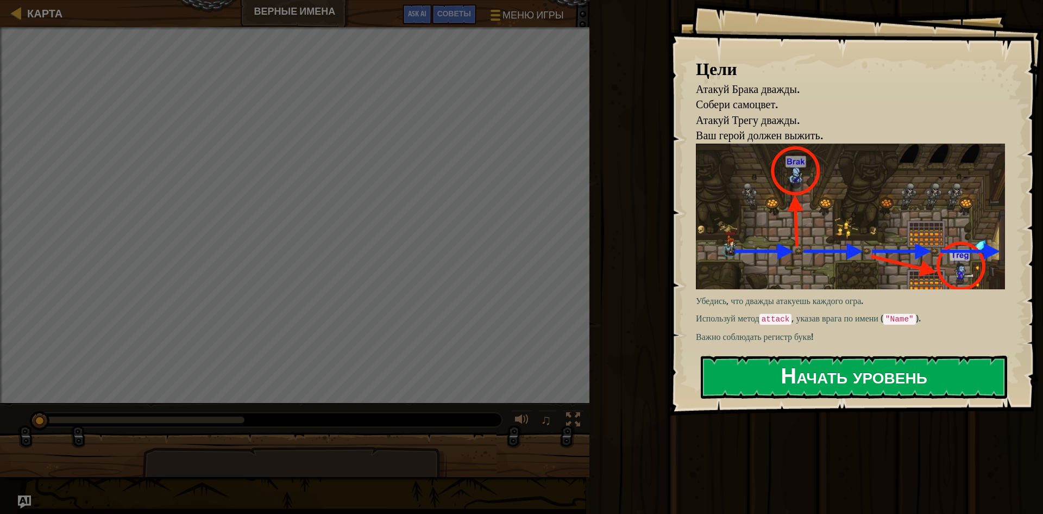
click at [758, 358] on button "Начать уровень" at bounding box center [854, 376] width 307 height 43
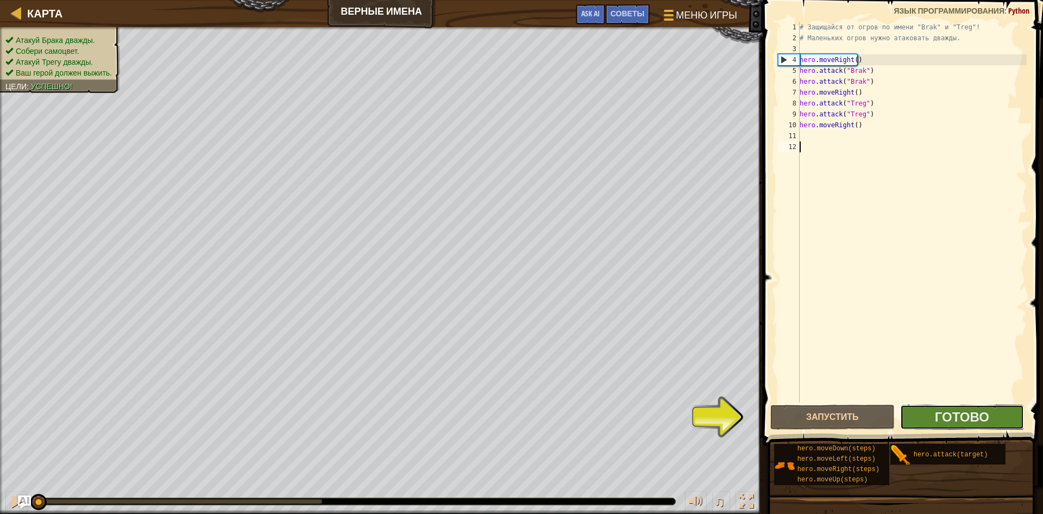
click at [931, 414] on button "Готово" at bounding box center [963, 416] width 124 height 25
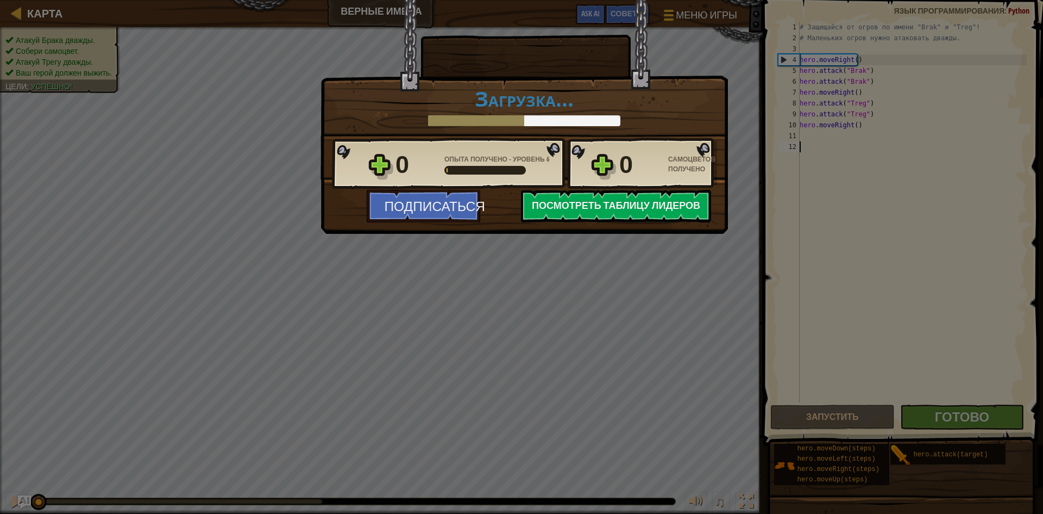
click at [217, 135] on div "Победа × Задача легка, когда знаешь врага по имени. Насколько интересным был эт…" at bounding box center [521, 257] width 1043 height 514
click at [391, 32] on div "Победа × Задача легка, когда знаешь врага по имени. Насколько интересным был эт…" at bounding box center [525, 89] width 408 height 180
click at [616, 45] on div "Победа" at bounding box center [525, 36] width 205 height 73
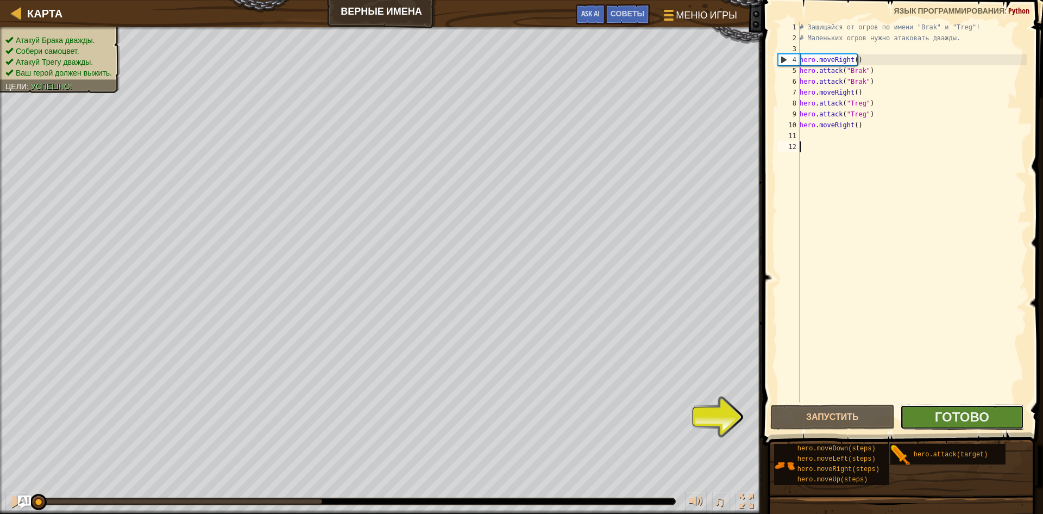
click at [930, 420] on button "Готово" at bounding box center [963, 416] width 124 height 25
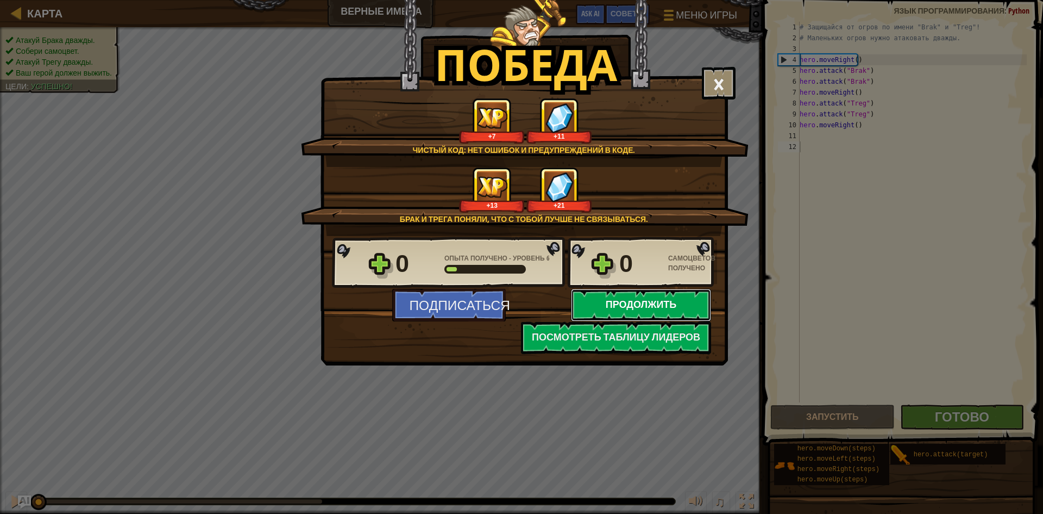
click at [660, 303] on button "Продолжить" at bounding box center [641, 305] width 140 height 33
select select "ru"
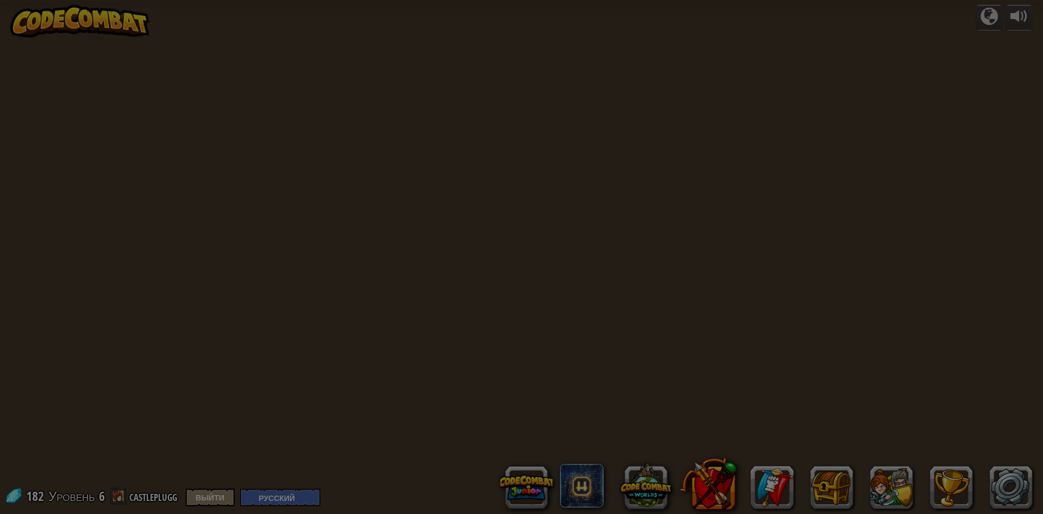
select select "ru"
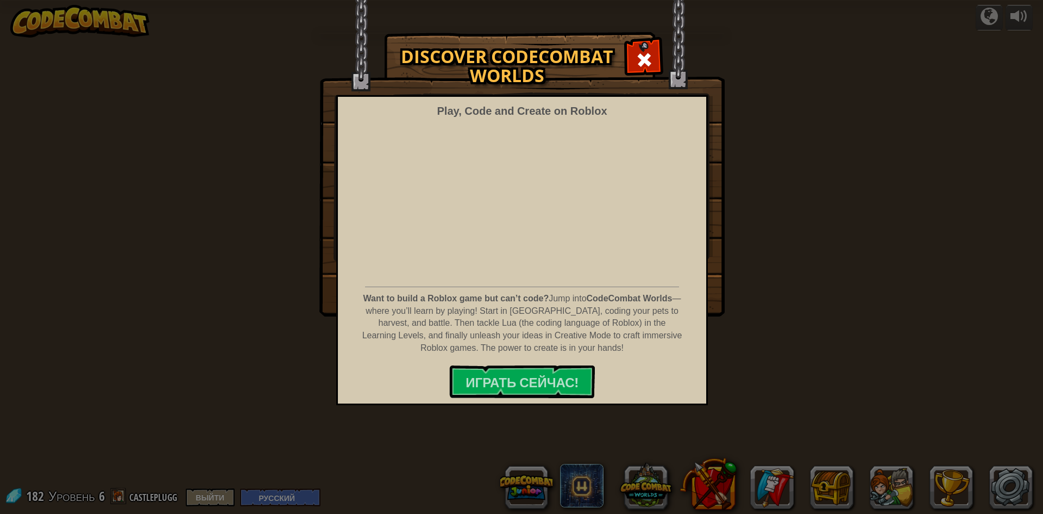
select select "ru"
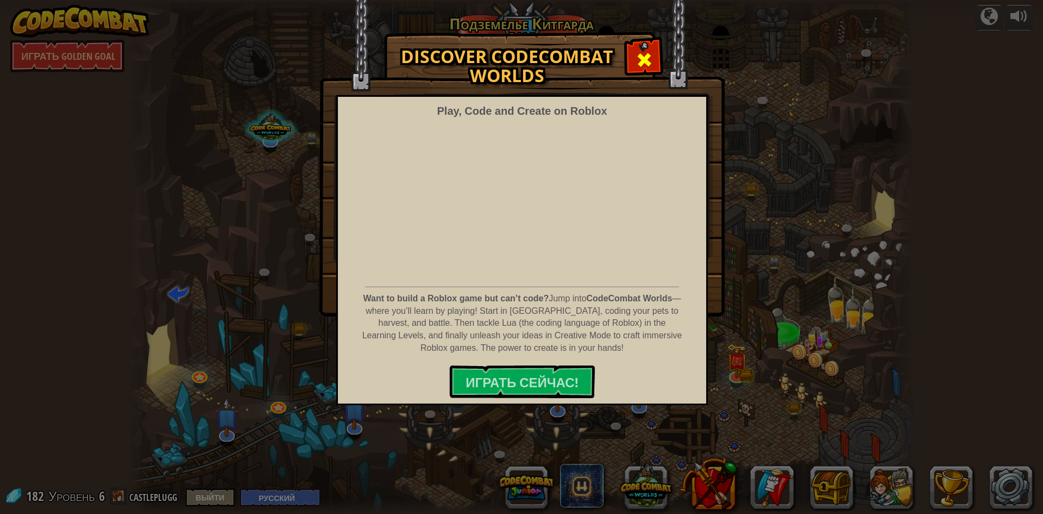
click at [645, 66] on span at bounding box center [644, 59] width 17 height 17
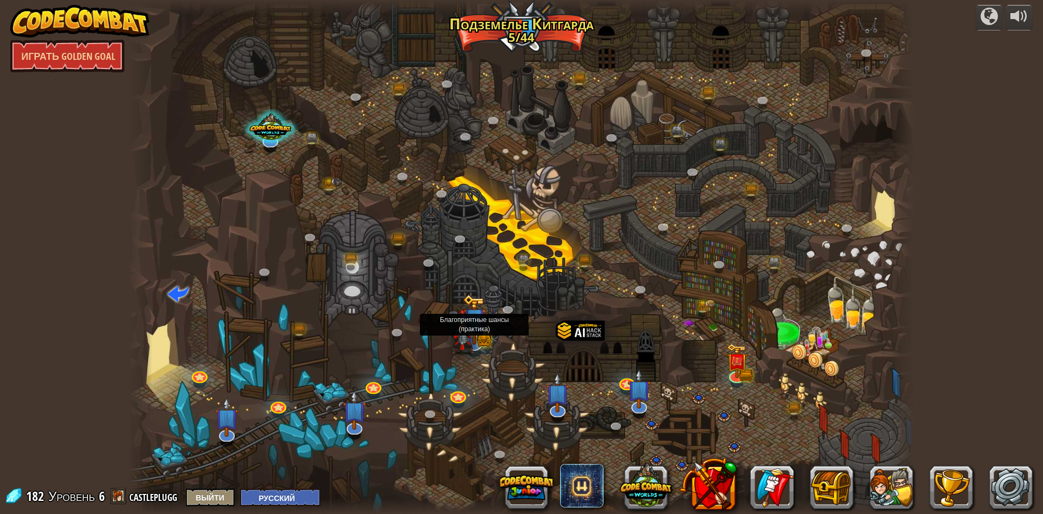
click at [467, 345] on img at bounding box center [463, 331] width 23 height 45
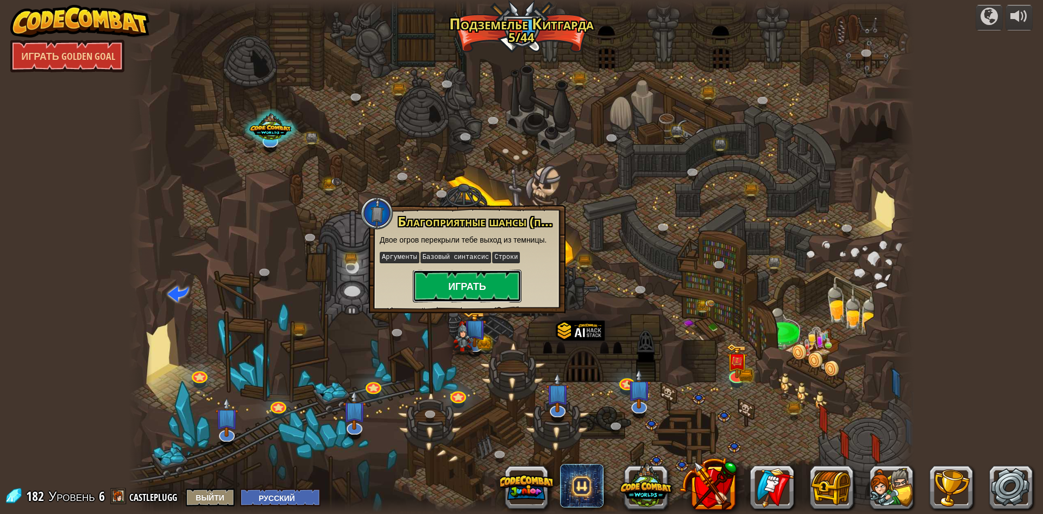
click at [474, 291] on button "Играть" at bounding box center [467, 286] width 109 height 33
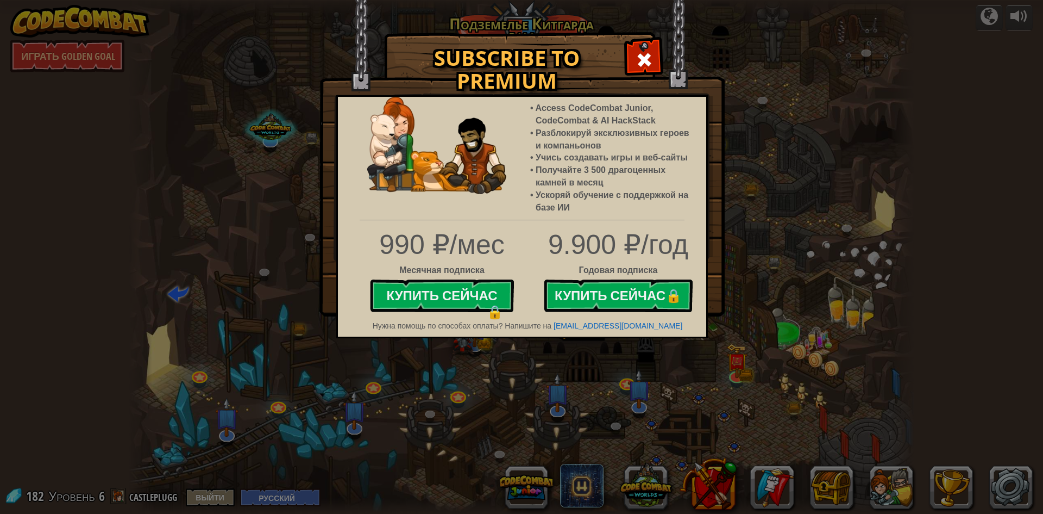
click at [621, 59] on img at bounding box center [522, 158] width 405 height 316
click at [644, 64] on span at bounding box center [644, 59] width 17 height 17
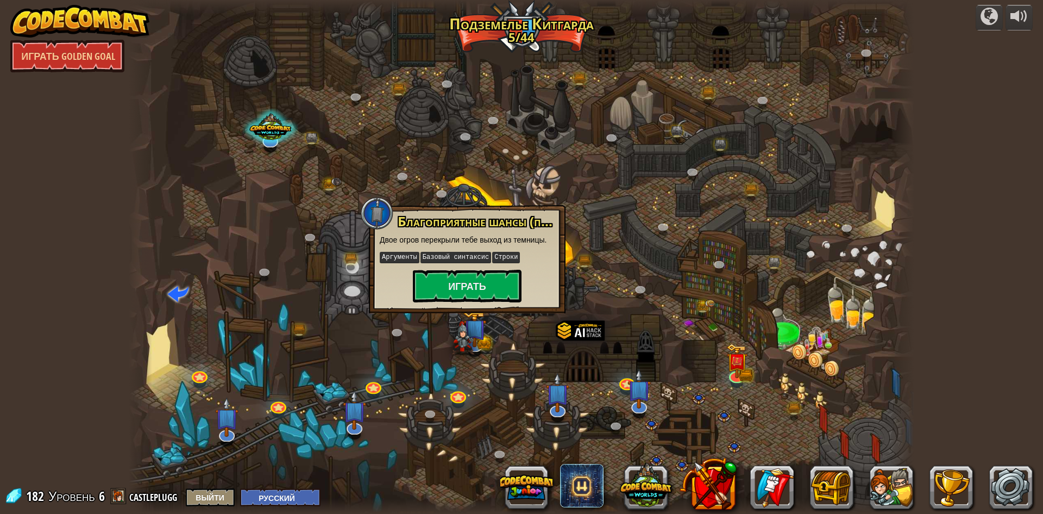
click at [503, 170] on div at bounding box center [522, 257] width 786 height 514
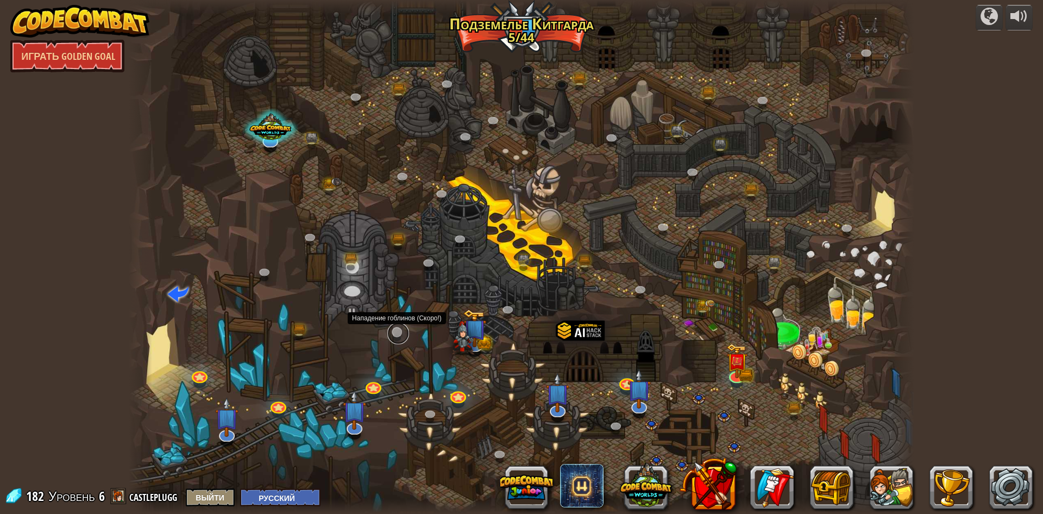
click at [400, 330] on link at bounding box center [398, 333] width 22 height 22
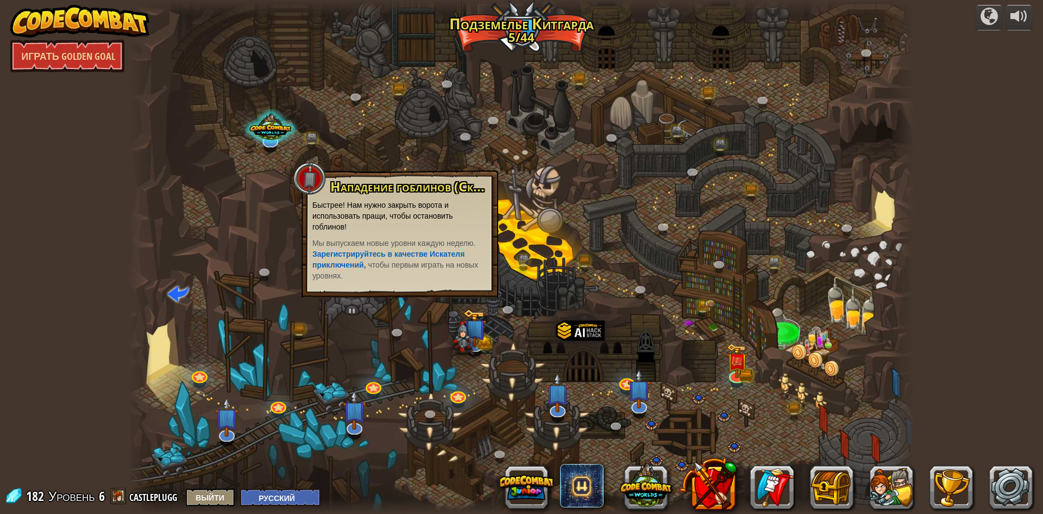
click at [323, 328] on div at bounding box center [522, 257] width 786 height 514
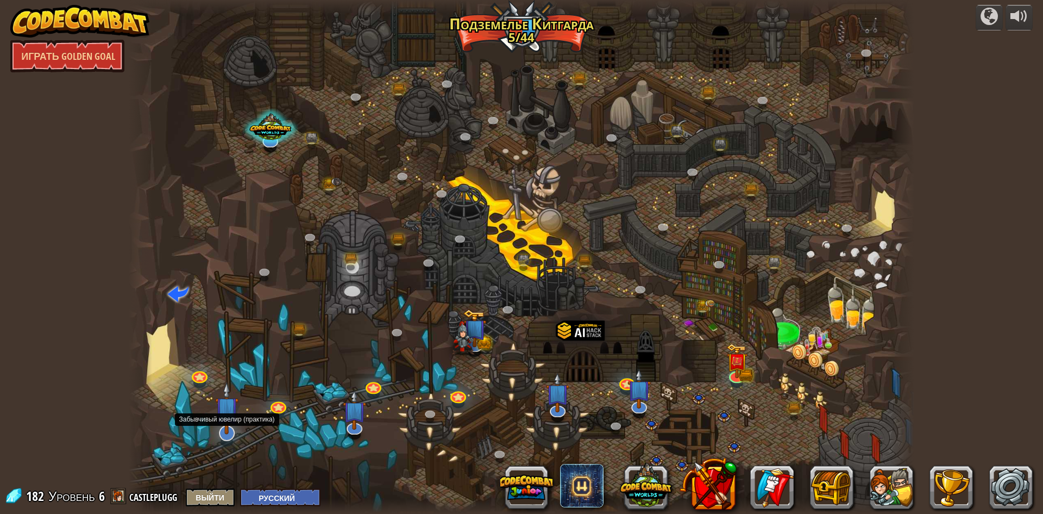
click at [232, 420] on img at bounding box center [226, 408] width 23 height 53
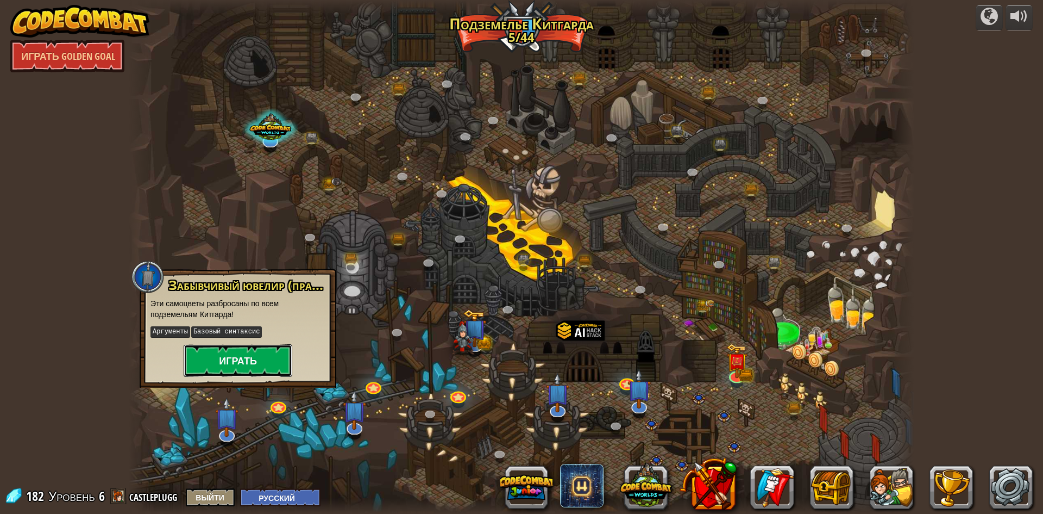
click at [235, 367] on button "Играть" at bounding box center [238, 360] width 109 height 33
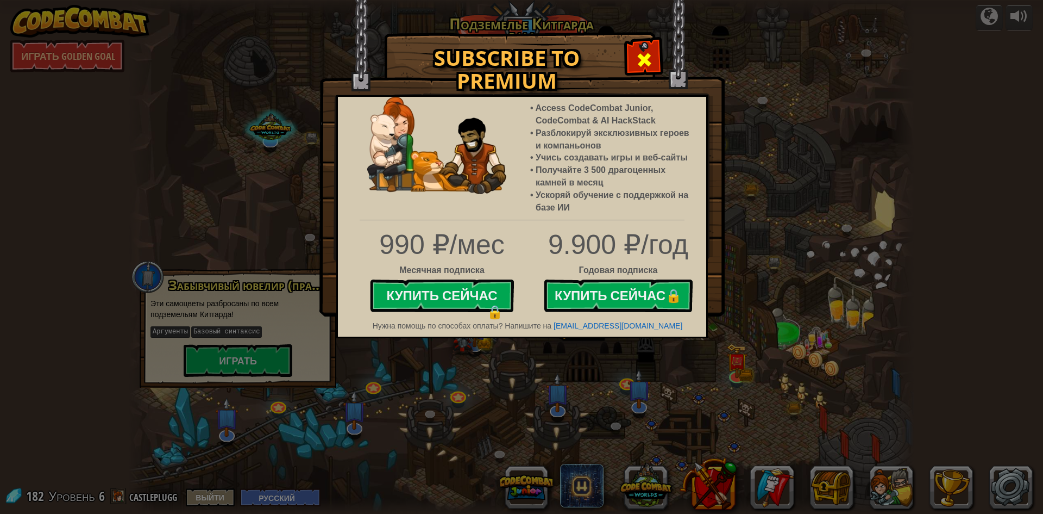
click at [628, 64] on div at bounding box center [644, 58] width 34 height 34
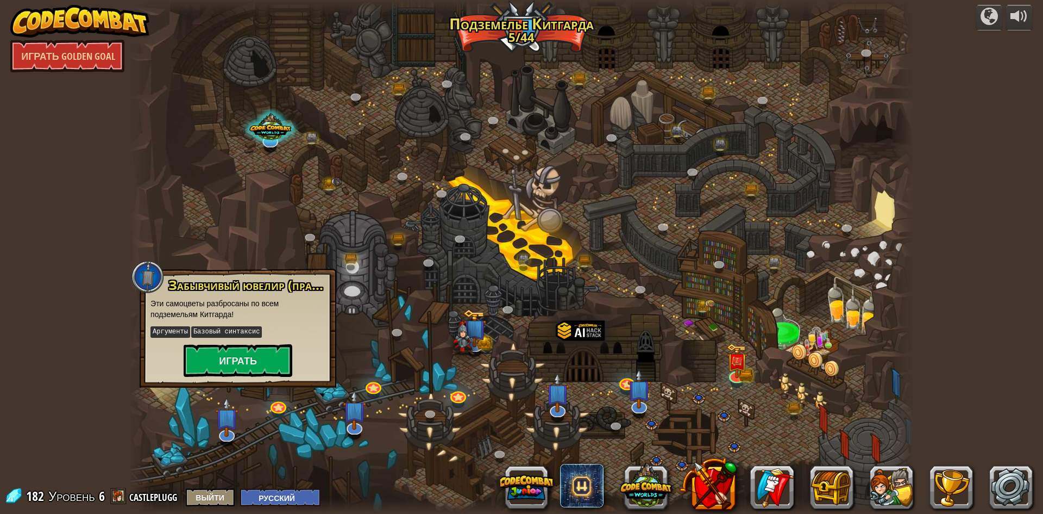
click at [218, 158] on div at bounding box center [522, 257] width 786 height 514
